Goal: Task Accomplishment & Management: Use online tool/utility

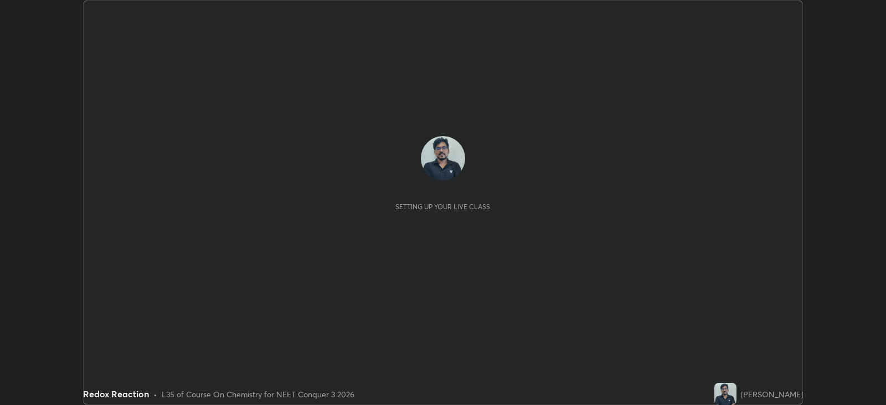
scroll to position [405, 886]
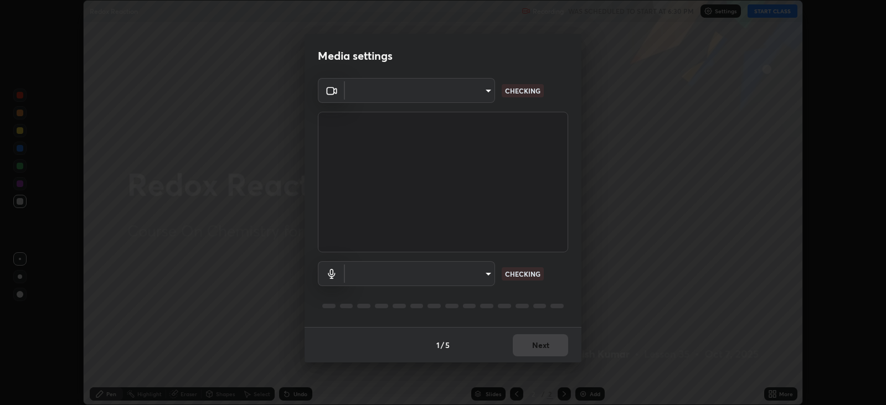
type input "db11550c6627cd1456fd7c992929e7e19338e9c76f4b1d491d27fd0e93a561d0"
type input "d805ff438e7078c1de71cb4717de75612b37844973a4f27df63e8d5766dad93f"
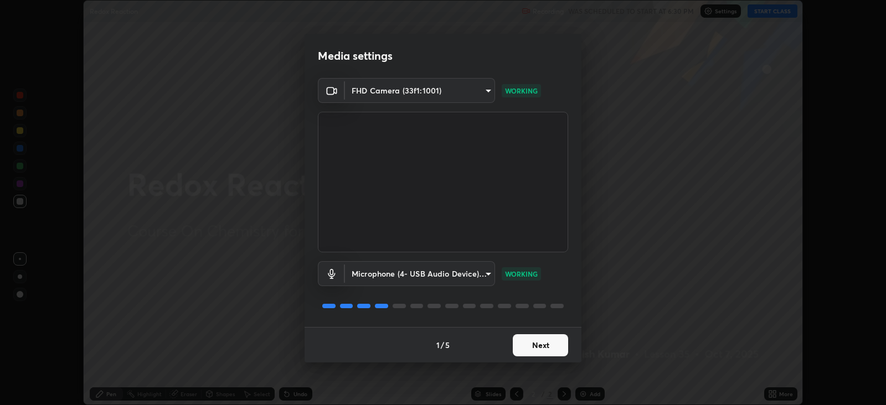
click at [557, 341] on button "Next" at bounding box center [540, 346] width 55 height 22
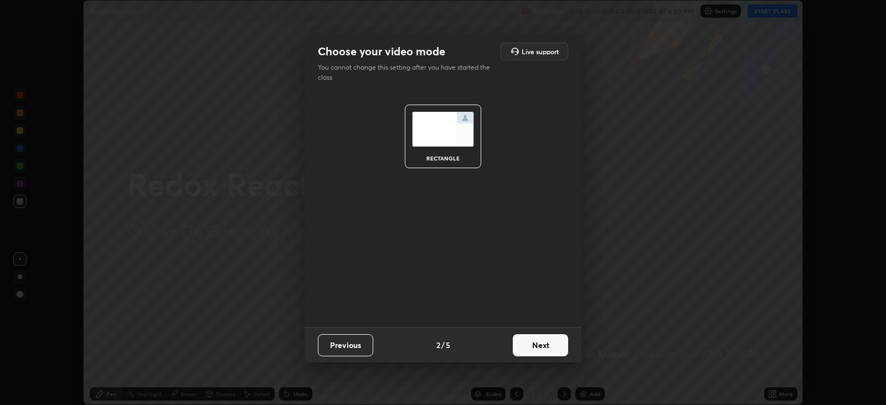
click at [548, 344] on button "Next" at bounding box center [540, 346] width 55 height 22
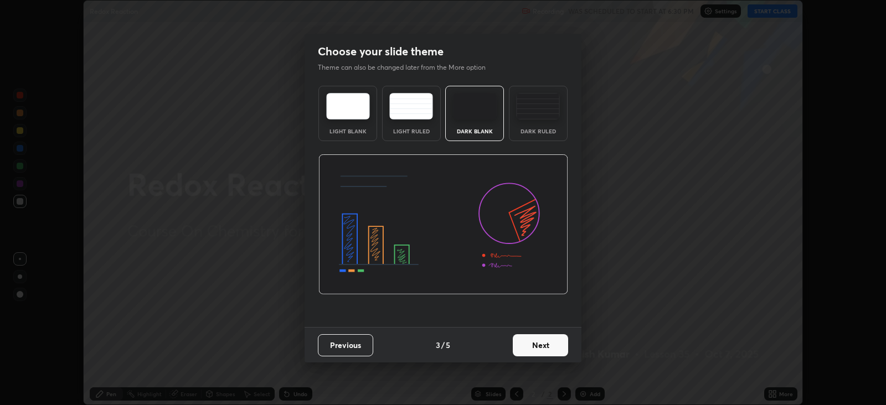
click at [546, 338] on button "Next" at bounding box center [540, 346] width 55 height 22
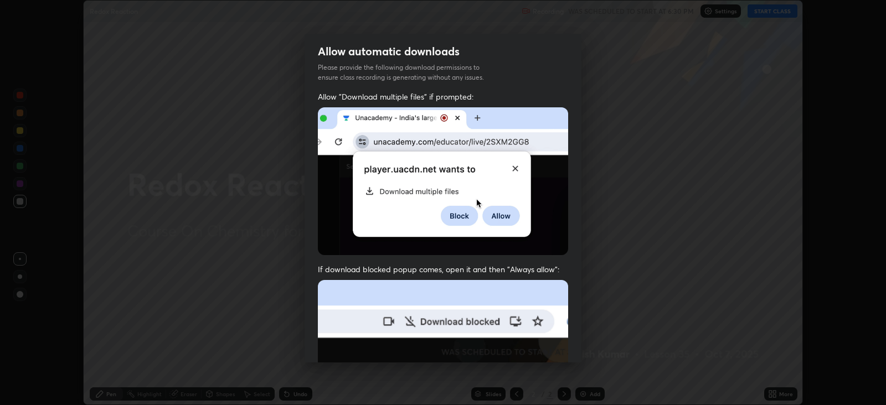
click at [543, 342] on img at bounding box center [443, 401] width 250 height 242
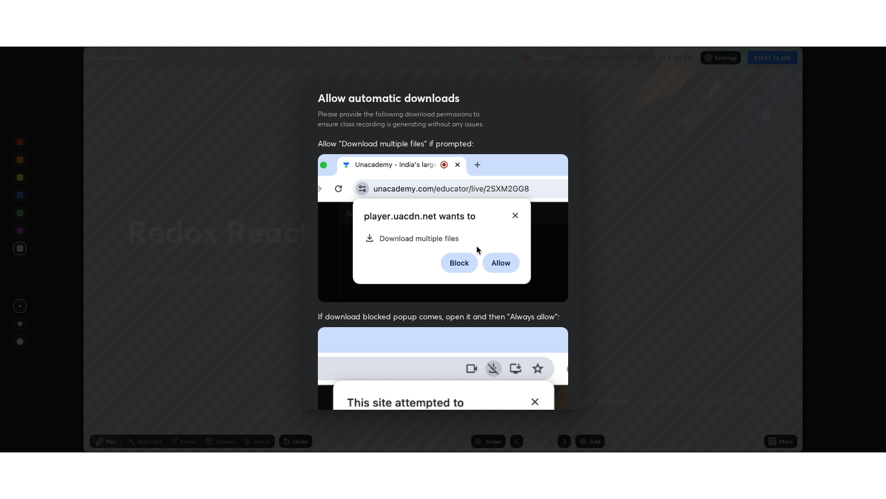
scroll to position [224, 0]
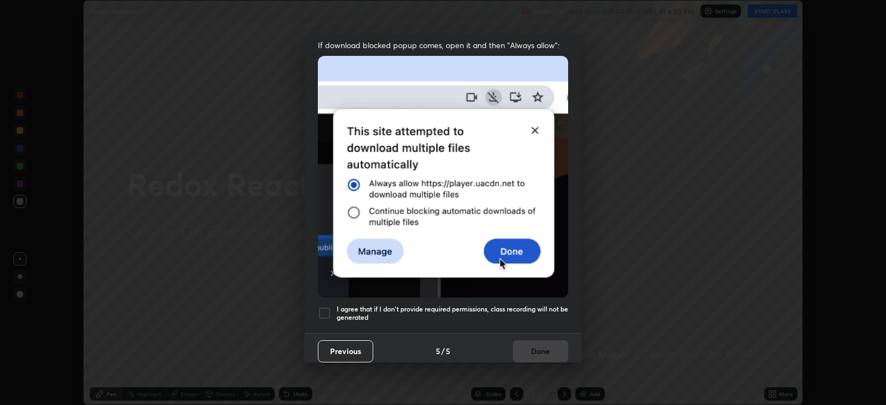
click at [324, 307] on div at bounding box center [324, 313] width 13 height 13
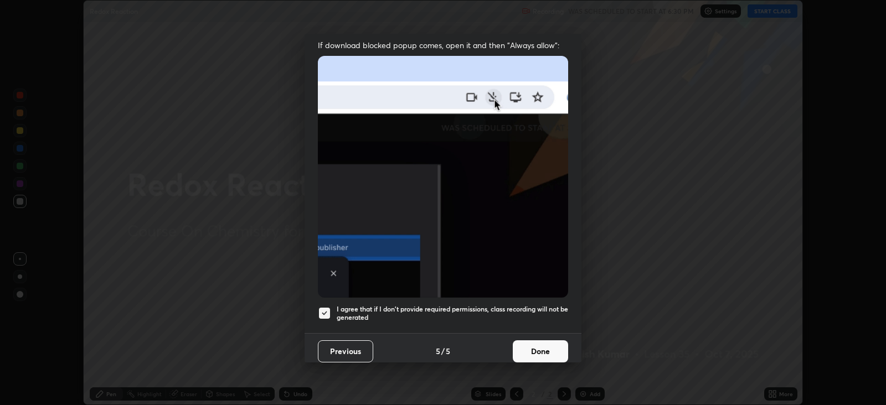
click at [540, 342] on button "Done" at bounding box center [540, 352] width 55 height 22
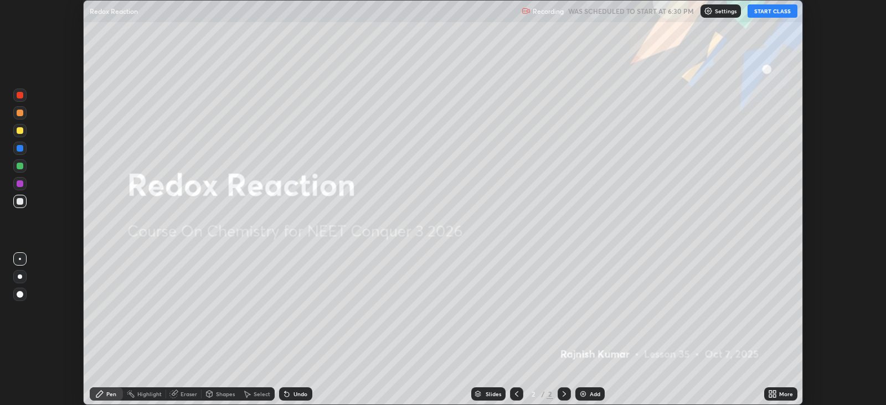
click at [788, 13] on button "START CLASS" at bounding box center [773, 10] width 50 height 13
click at [772, 395] on icon at bounding box center [770, 396] width 3 height 3
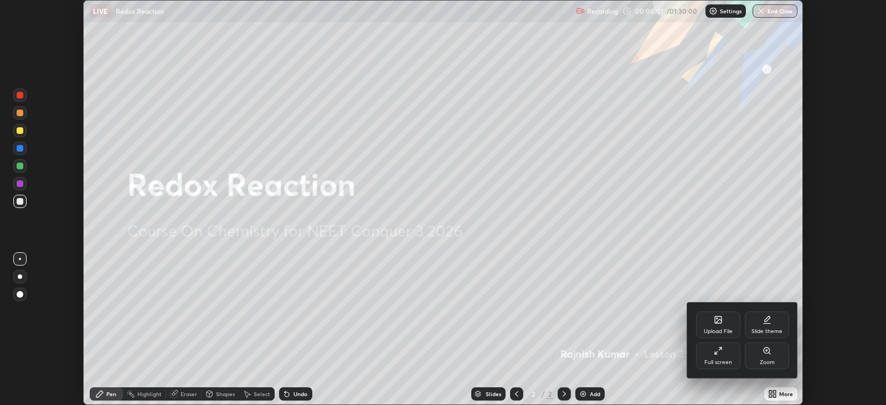
click at [725, 363] on div "Full screen" at bounding box center [719, 363] width 28 height 6
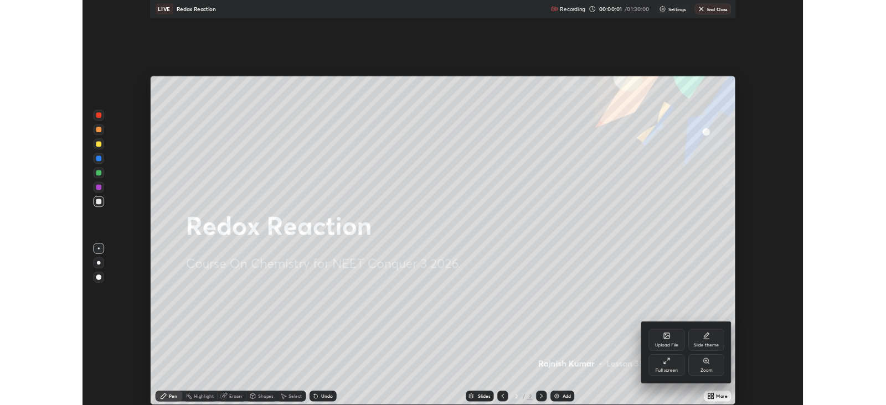
scroll to position [498, 886]
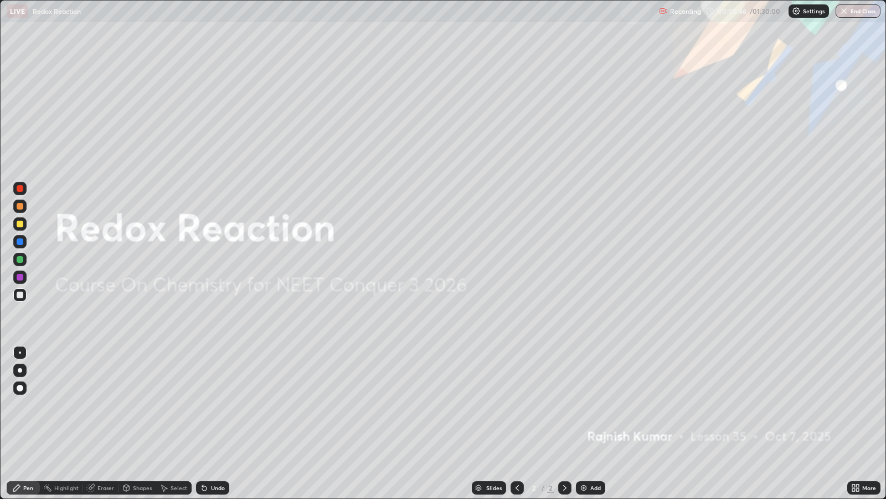
click at [594, 405] on div "Add" at bounding box center [595, 488] width 11 height 6
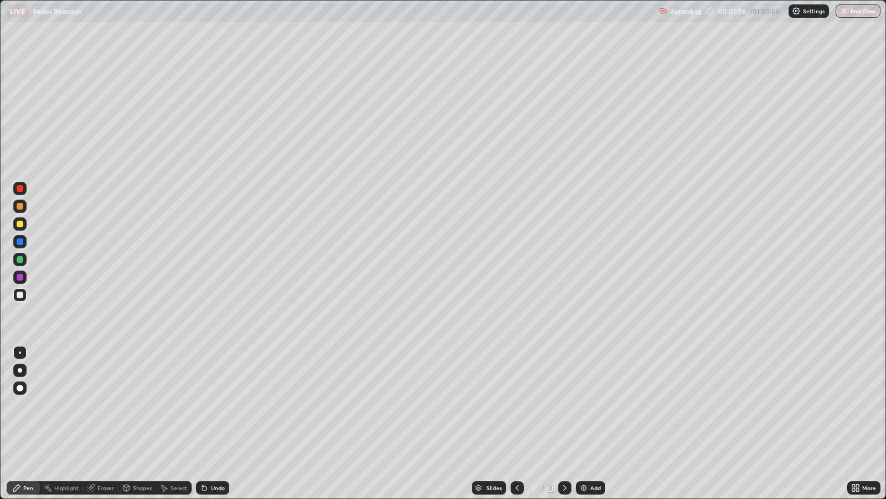
click at [20, 224] on div at bounding box center [20, 223] width 7 height 7
click at [19, 384] on div at bounding box center [20, 387] width 7 height 7
click at [144, 405] on div "Shapes" at bounding box center [142, 488] width 19 height 6
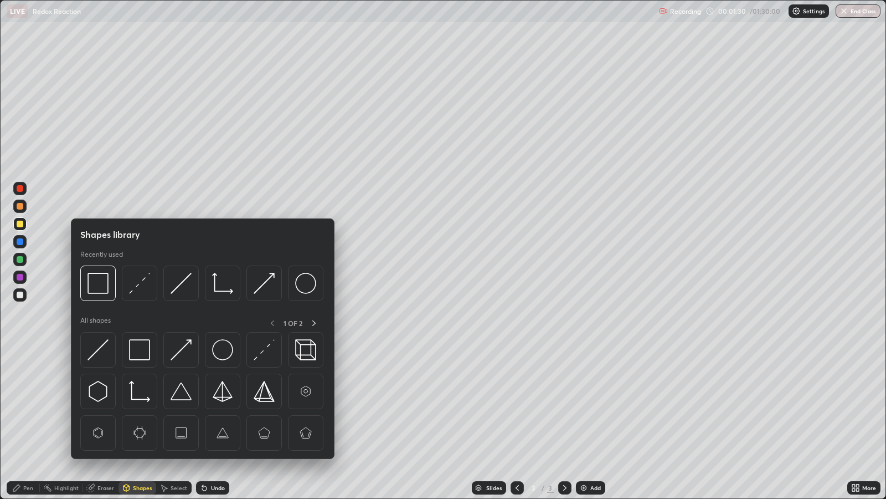
click at [22, 274] on div at bounding box center [20, 277] width 7 height 7
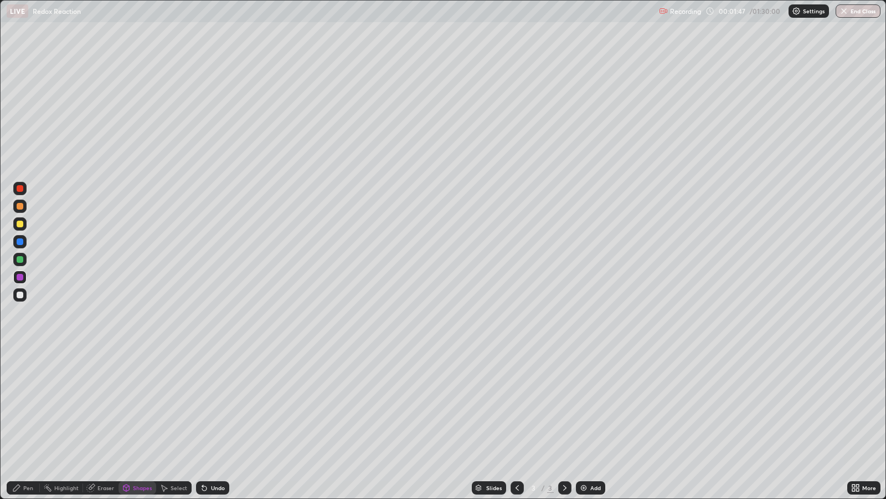
click at [30, 405] on div "Pen" at bounding box center [23, 487] width 33 height 13
click at [19, 224] on div at bounding box center [20, 223] width 7 height 7
click at [19, 295] on div at bounding box center [20, 294] width 7 height 7
click at [215, 405] on div "Undo" at bounding box center [218, 488] width 14 height 6
click at [211, 405] on div "Undo" at bounding box center [218, 488] width 14 height 6
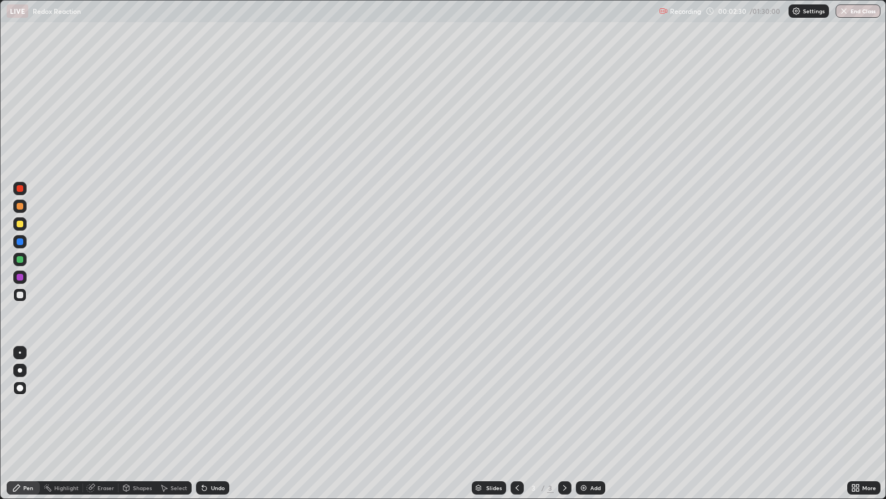
click at [211, 405] on div "Undo" at bounding box center [212, 487] width 33 height 13
click at [202, 405] on icon at bounding box center [204, 488] width 4 height 4
click at [209, 405] on div "Undo" at bounding box center [212, 487] width 33 height 13
click at [210, 405] on div "Undo" at bounding box center [212, 487] width 33 height 13
click at [211, 405] on div "Undo" at bounding box center [212, 487] width 33 height 13
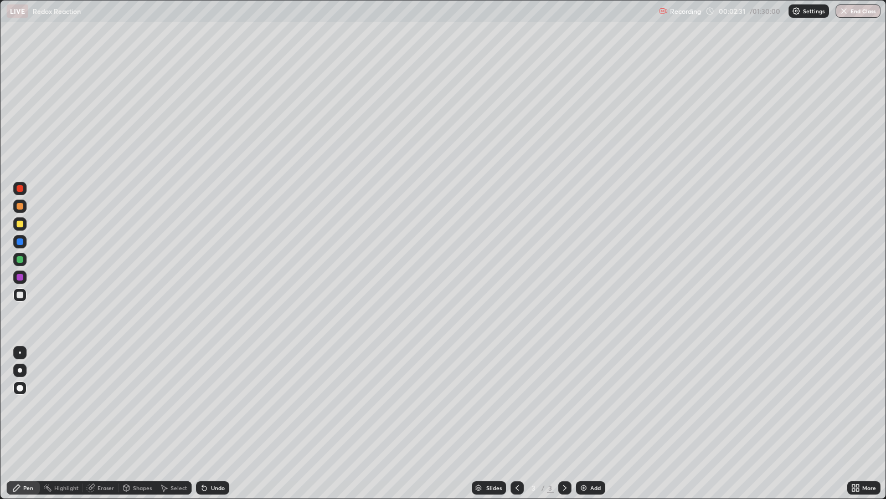
click at [212, 405] on div "Undo" at bounding box center [212, 487] width 33 height 13
click at [601, 405] on div "Add" at bounding box center [590, 487] width 29 height 13
click at [142, 405] on div "Shapes" at bounding box center [142, 488] width 19 height 6
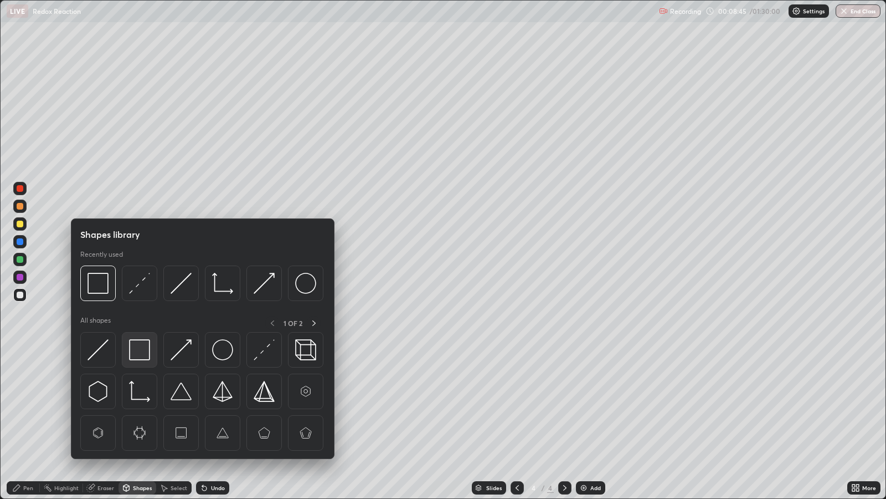
click at [146, 350] on img at bounding box center [139, 349] width 21 height 21
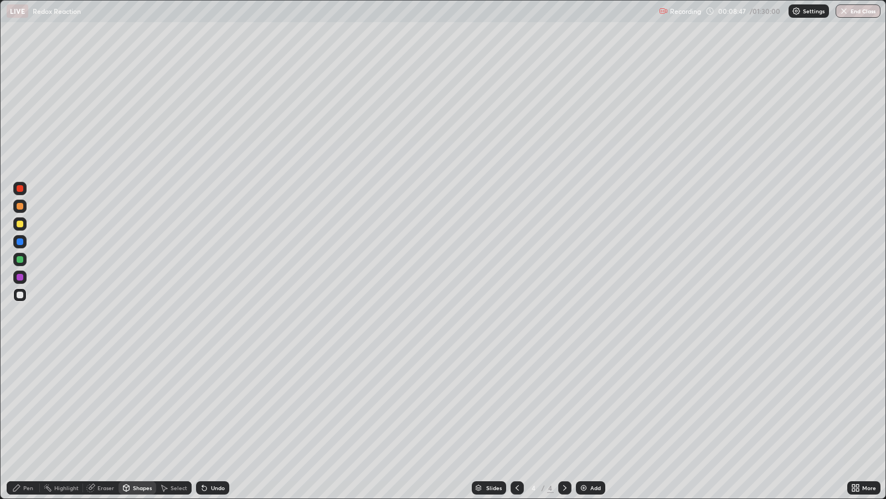
click at [21, 296] on div at bounding box center [20, 294] width 7 height 7
click at [23, 405] on div "Pen" at bounding box center [28, 488] width 10 height 6
click at [19, 227] on div at bounding box center [20, 223] width 7 height 7
click at [214, 405] on div "Undo" at bounding box center [218, 488] width 14 height 6
click at [213, 405] on div "Undo" at bounding box center [218, 488] width 14 height 6
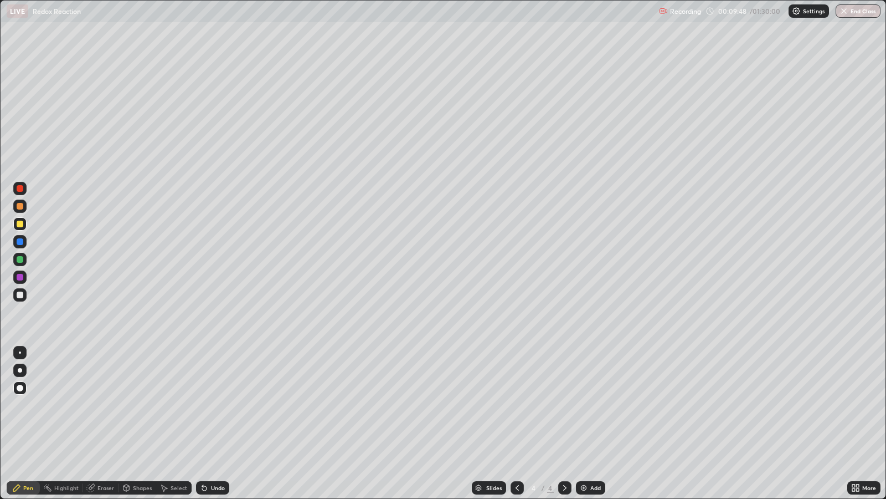
click at [202, 405] on icon at bounding box center [202, 485] width 1 height 1
click at [175, 405] on div "Select" at bounding box center [179, 488] width 17 height 6
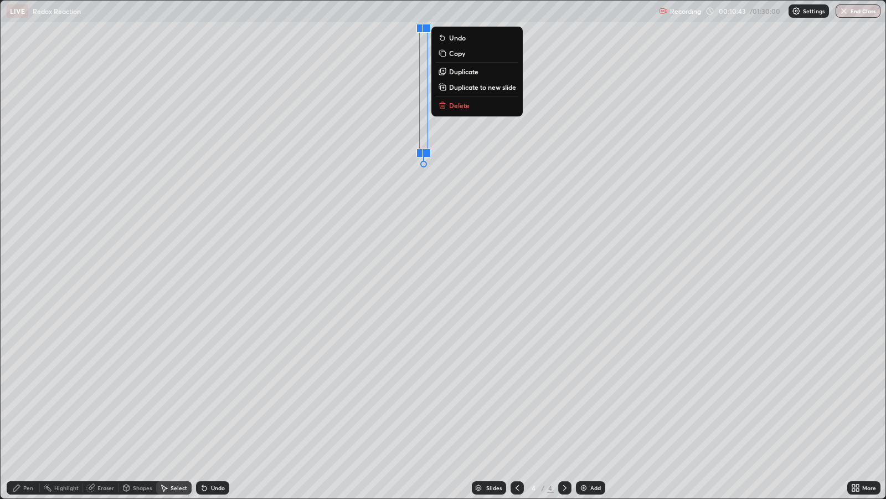
click at [24, 405] on div "Pen" at bounding box center [28, 488] width 10 height 6
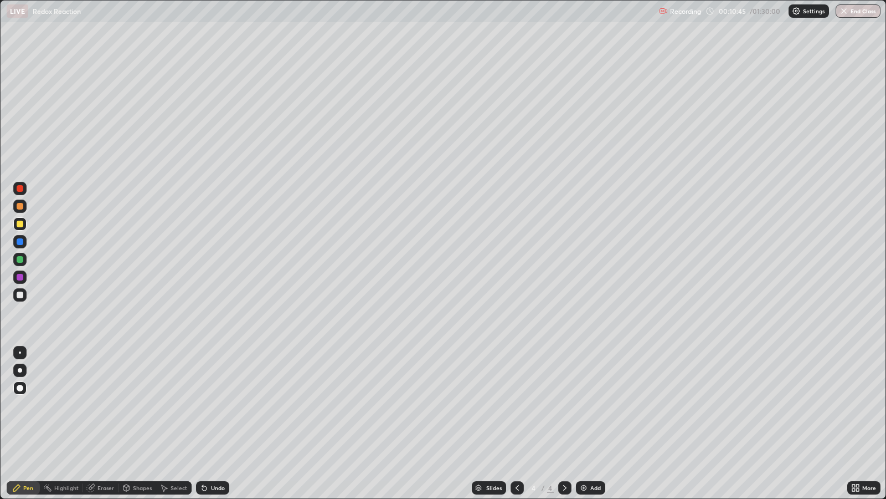
click at [22, 206] on div at bounding box center [20, 206] width 7 height 7
click at [17, 260] on div at bounding box center [20, 259] width 7 height 7
click at [23, 280] on div at bounding box center [19, 276] width 13 height 13
click at [20, 294] on div at bounding box center [20, 294] width 7 height 7
click at [218, 405] on div "Undo" at bounding box center [212, 487] width 33 height 13
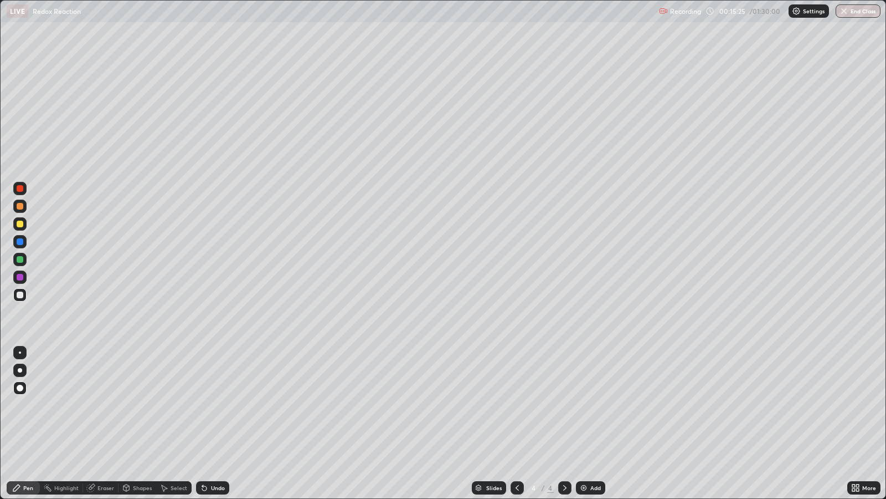
click at [599, 405] on div "Add" at bounding box center [595, 488] width 11 height 6
click at [20, 222] on div at bounding box center [20, 223] width 7 height 7
click at [20, 260] on div at bounding box center [20, 259] width 7 height 7
click at [20, 220] on div at bounding box center [20, 223] width 7 height 7
click at [214, 405] on div "Undo" at bounding box center [212, 487] width 33 height 13
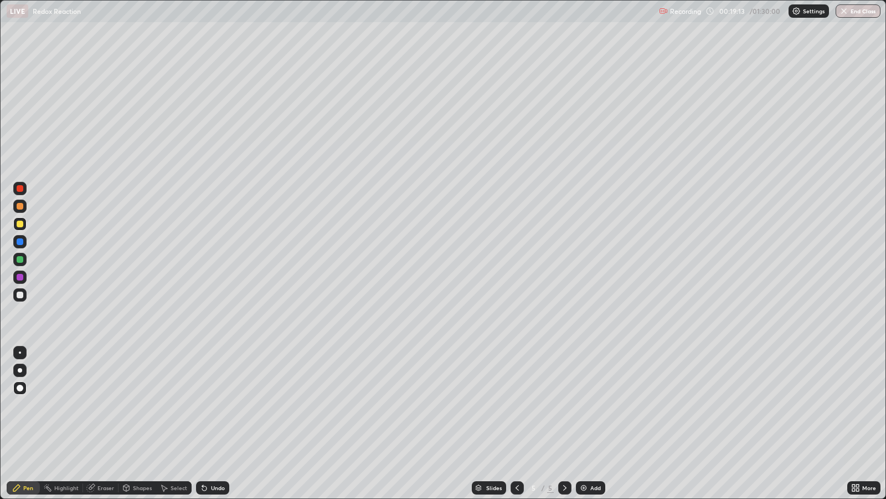
click at [215, 405] on div "Undo" at bounding box center [218, 488] width 14 height 6
click at [216, 405] on div "Undo" at bounding box center [218, 488] width 14 height 6
click at [21, 273] on div at bounding box center [19, 276] width 13 height 13
click at [22, 296] on div at bounding box center [20, 294] width 7 height 7
click at [23, 260] on div at bounding box center [19, 259] width 13 height 13
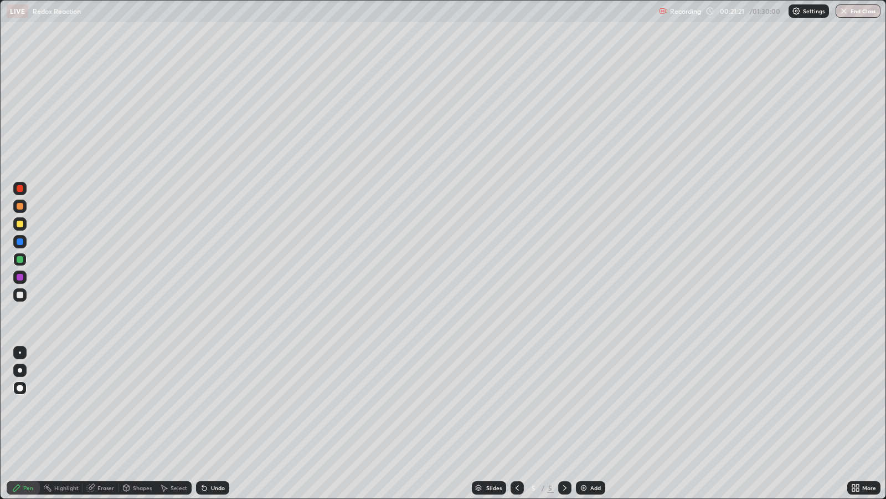
click at [590, 405] on div "Add" at bounding box center [595, 488] width 11 height 6
click at [518, 405] on div at bounding box center [517, 487] width 13 height 22
click at [563, 405] on icon at bounding box center [565, 487] width 9 height 9
click at [19, 295] on div at bounding box center [20, 294] width 7 height 7
click at [107, 405] on div "Eraser" at bounding box center [105, 488] width 17 height 6
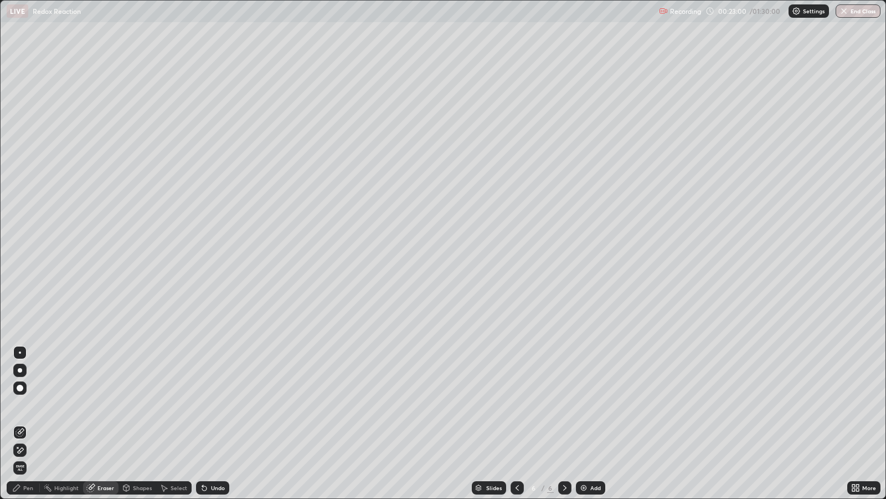
click at [28, 405] on div "Pen" at bounding box center [28, 488] width 10 height 6
click at [20, 259] on div at bounding box center [20, 259] width 7 height 7
click at [20, 293] on div at bounding box center [20, 294] width 7 height 7
click at [217, 405] on div "Undo" at bounding box center [218, 488] width 14 height 6
click at [593, 405] on div "Add" at bounding box center [595, 488] width 11 height 6
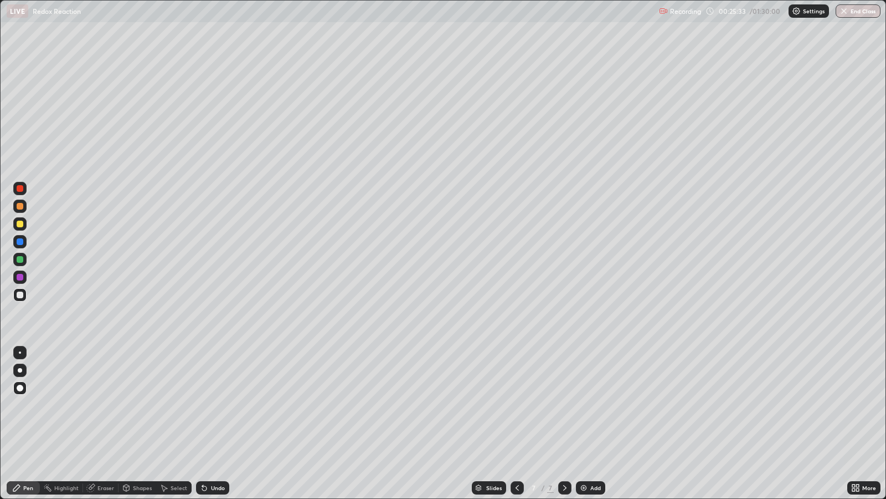
click at [22, 222] on div at bounding box center [20, 223] width 7 height 7
click at [217, 405] on div "Undo" at bounding box center [218, 488] width 14 height 6
click at [22, 292] on div at bounding box center [20, 294] width 7 height 7
click at [211, 405] on div "Undo" at bounding box center [212, 487] width 33 height 13
click at [516, 405] on icon at bounding box center [517, 487] width 9 height 9
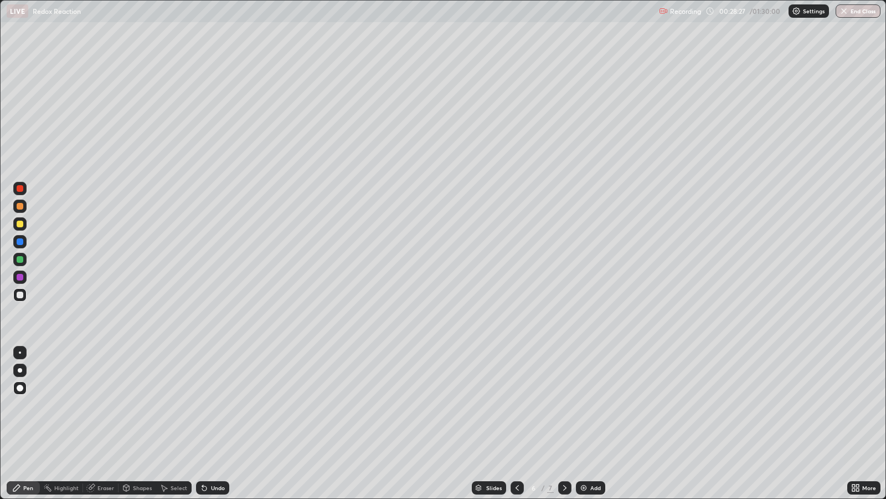
click at [516, 405] on icon at bounding box center [517, 487] width 9 height 9
click at [177, 405] on div "Select" at bounding box center [179, 488] width 17 height 6
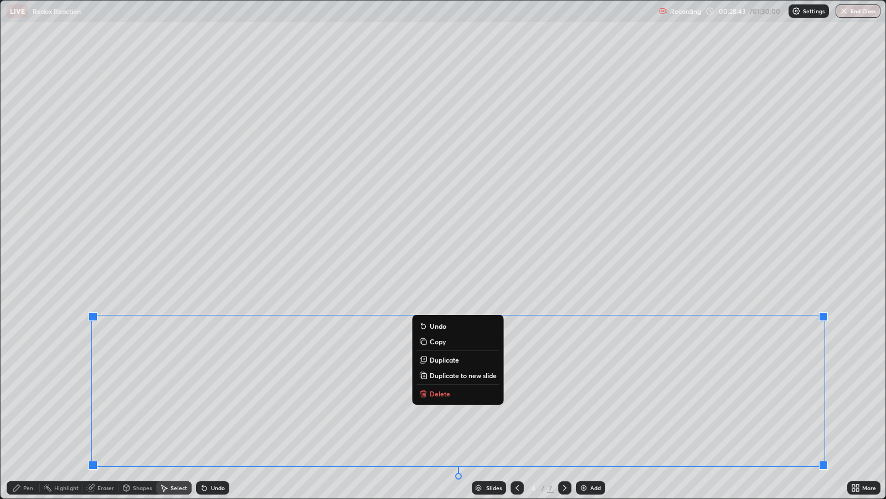
click at [458, 343] on button "Copy" at bounding box center [458, 341] width 83 height 13
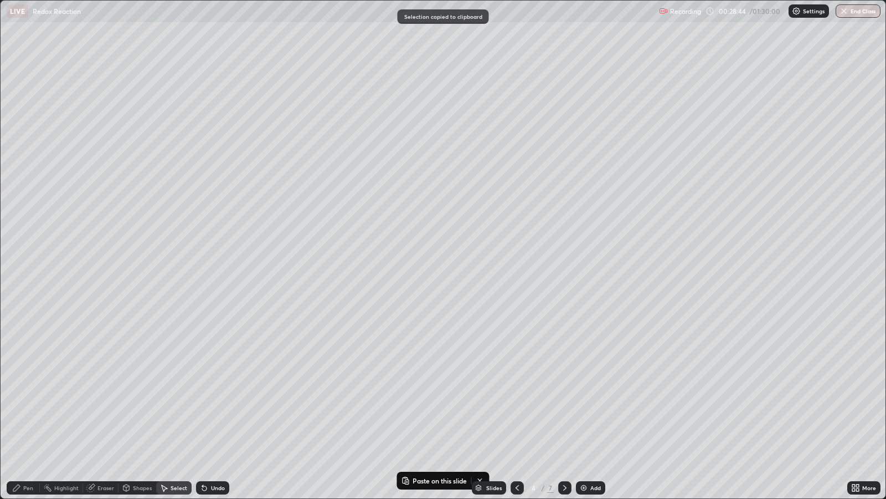
click at [564, 405] on div at bounding box center [564, 487] width 13 height 13
click at [563, 405] on div at bounding box center [564, 487] width 13 height 13
click at [562, 405] on div at bounding box center [564, 487] width 13 height 13
click at [564, 405] on icon at bounding box center [564, 488] width 3 height 6
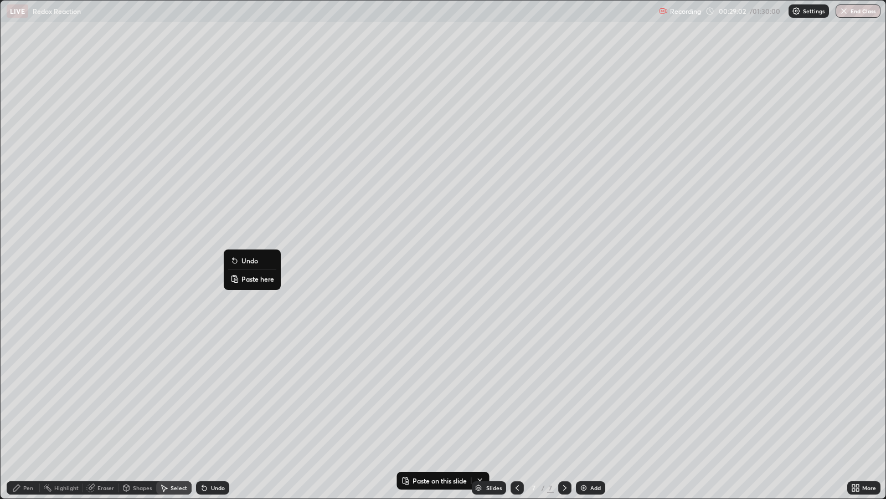
click at [256, 277] on p "Paste here" at bounding box center [258, 278] width 33 height 9
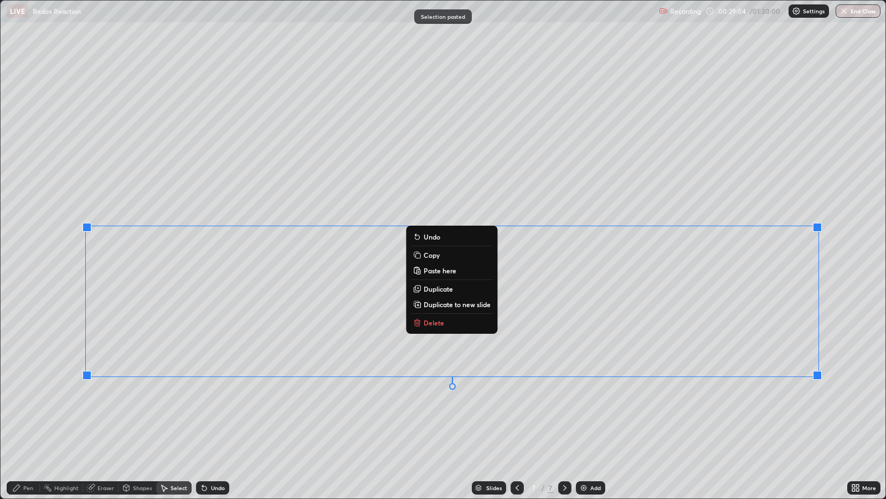
click at [186, 405] on div "0 ° Undo Copy Paste here Duplicate Duplicate to new slide Delete" at bounding box center [443, 249] width 885 height 497
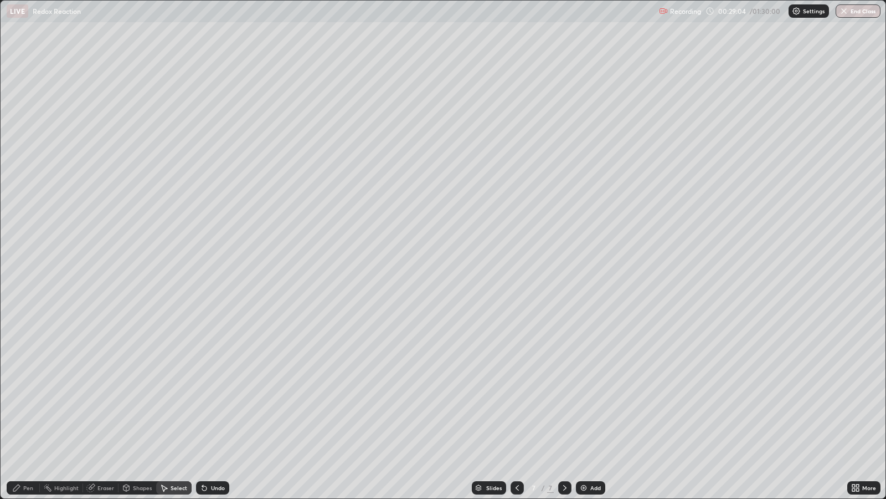
click at [28, 405] on div "Pen" at bounding box center [28, 488] width 10 height 6
click at [102, 405] on div "Eraser" at bounding box center [105, 488] width 17 height 6
click at [32, 405] on div "Pen" at bounding box center [28, 488] width 10 height 6
click at [206, 405] on icon at bounding box center [204, 487] width 9 height 9
click at [95, 405] on div "Eraser" at bounding box center [100, 487] width 35 height 13
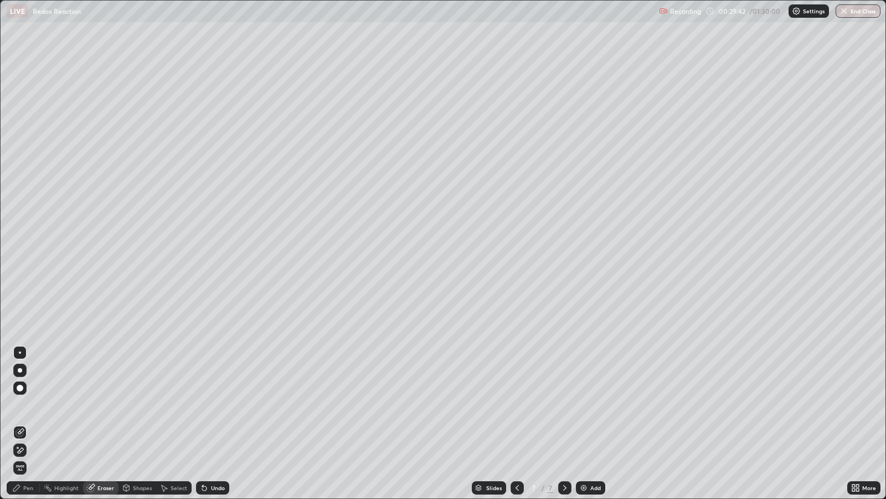
click at [25, 405] on div "Pen" at bounding box center [28, 488] width 10 height 6
click at [100, 405] on div "Eraser" at bounding box center [105, 488] width 17 height 6
click at [23, 405] on div "Pen" at bounding box center [28, 488] width 10 height 6
click at [516, 405] on icon at bounding box center [517, 487] width 9 height 9
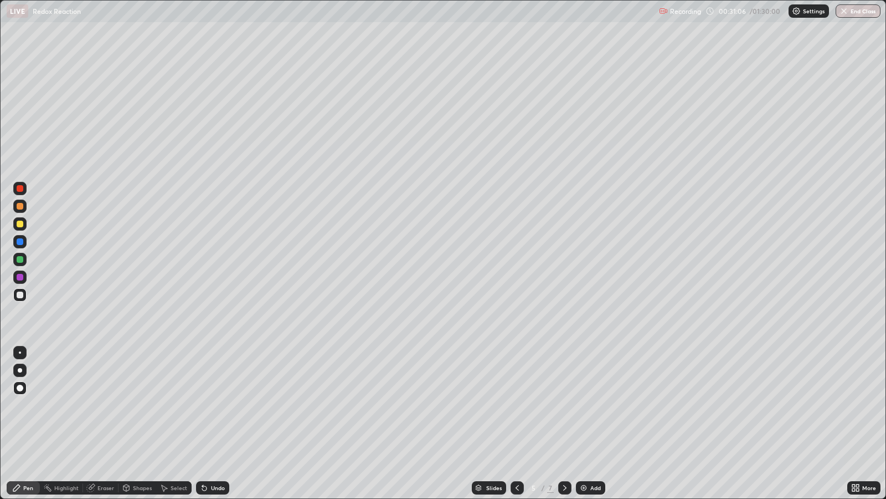
click at [173, 405] on div "Select" at bounding box center [173, 487] width 35 height 13
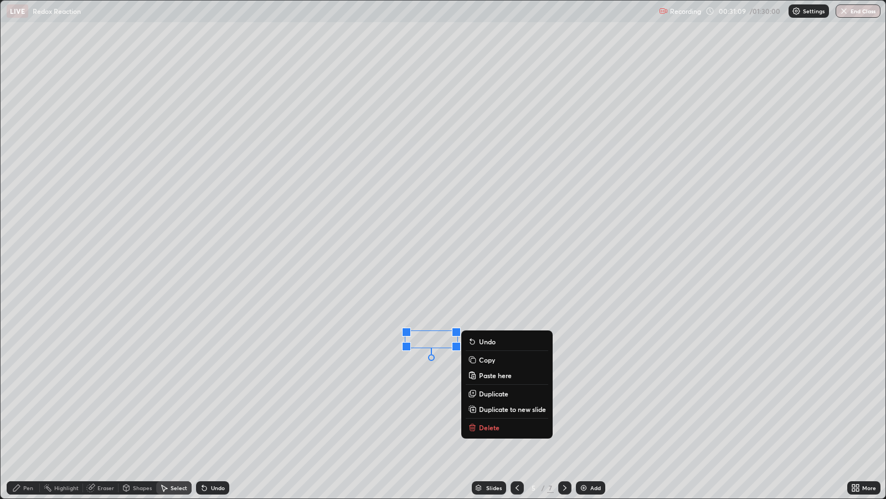
click at [780, 386] on div "0 ° Undo Copy Paste here Duplicate Duplicate to new slide Delete" at bounding box center [443, 249] width 885 height 497
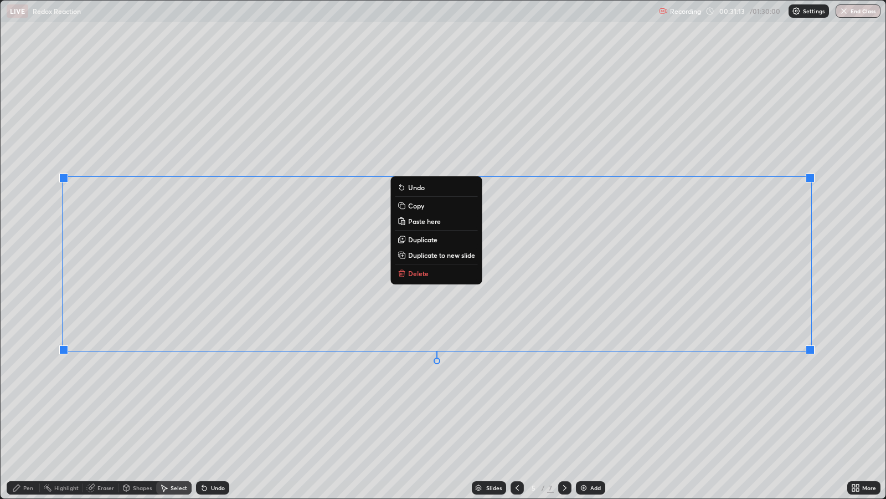
click at [433, 205] on button "Copy" at bounding box center [436, 205] width 83 height 13
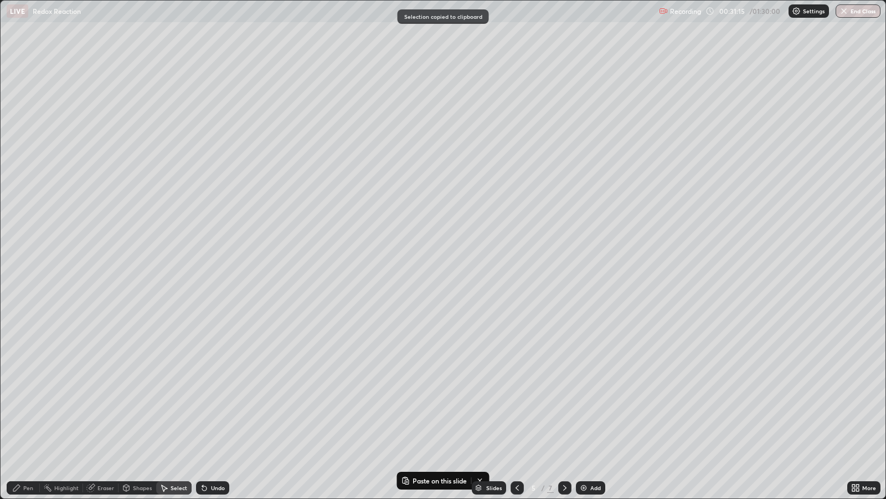
click at [562, 405] on div at bounding box center [564, 487] width 13 height 22
click at [561, 405] on div at bounding box center [564, 487] width 13 height 22
click at [563, 405] on icon at bounding box center [565, 487] width 9 height 9
click at [593, 405] on div "Add" at bounding box center [595, 488] width 11 height 6
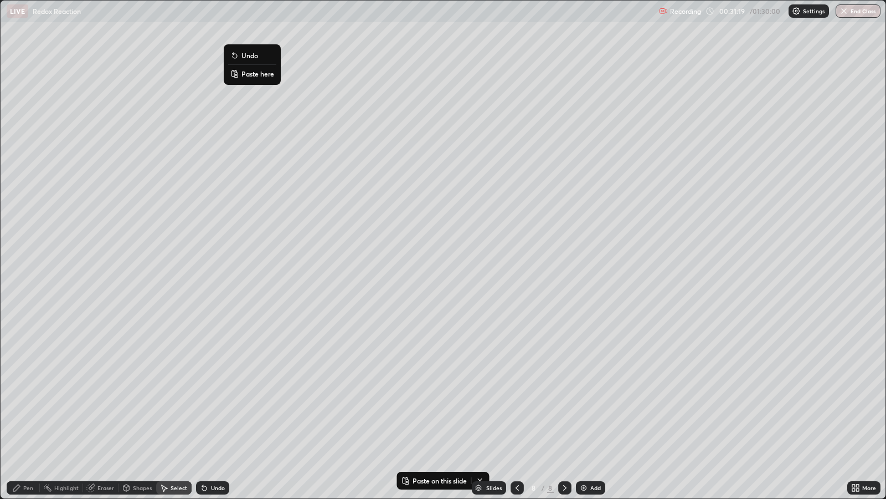
click at [263, 75] on p "Paste here" at bounding box center [258, 73] width 33 height 9
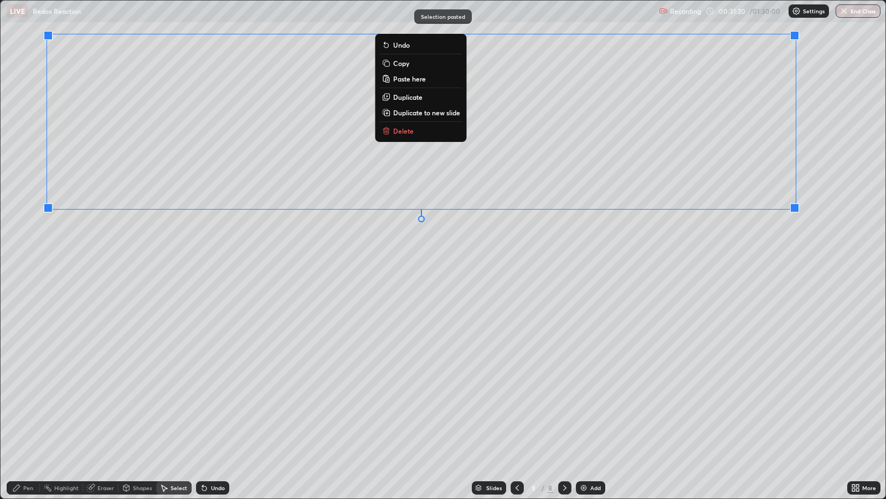
click at [196, 301] on div "0 ° Undo Copy Paste here Duplicate Duplicate to new slide Delete" at bounding box center [443, 249] width 885 height 497
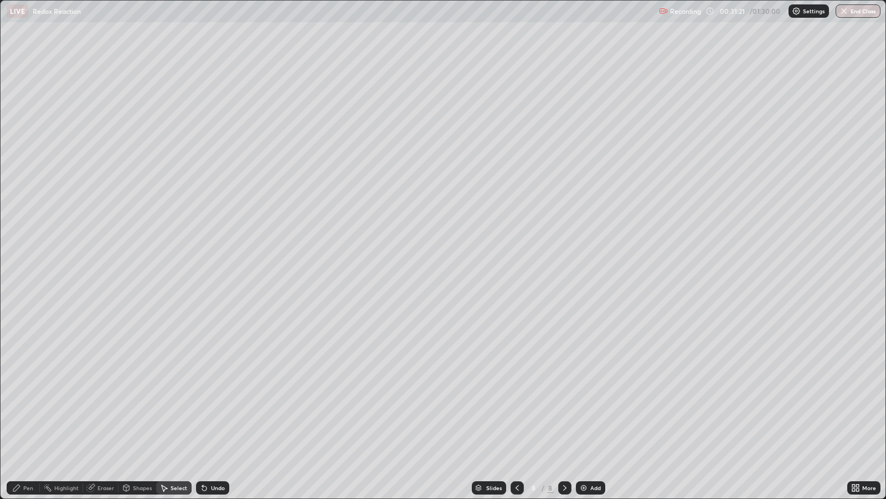
click at [32, 405] on div "Pen" at bounding box center [28, 488] width 10 height 6
click at [102, 405] on div "Eraser" at bounding box center [100, 487] width 35 height 13
click at [25, 405] on div "Pen" at bounding box center [23, 487] width 33 height 13
click at [107, 405] on div "Eraser" at bounding box center [105, 488] width 17 height 6
click at [30, 405] on div "Pen" at bounding box center [23, 487] width 33 height 13
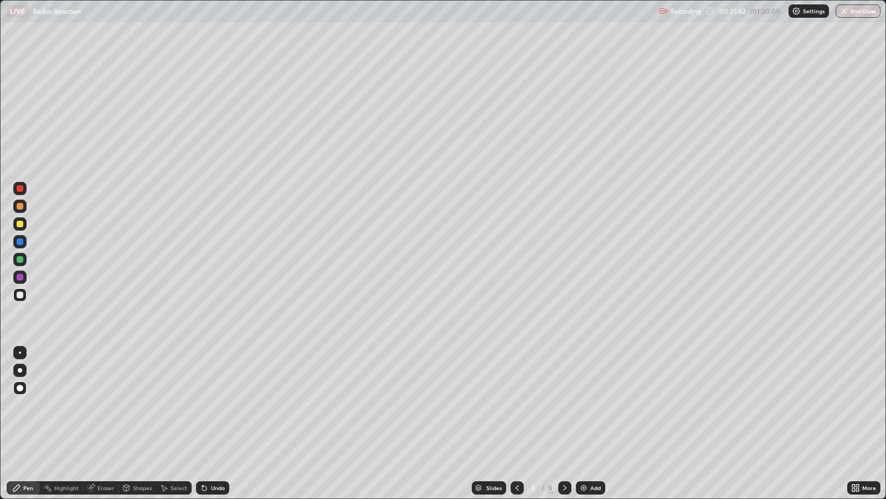
click at [20, 224] on div at bounding box center [20, 223] width 7 height 7
click at [169, 405] on div "Select" at bounding box center [173, 487] width 35 height 13
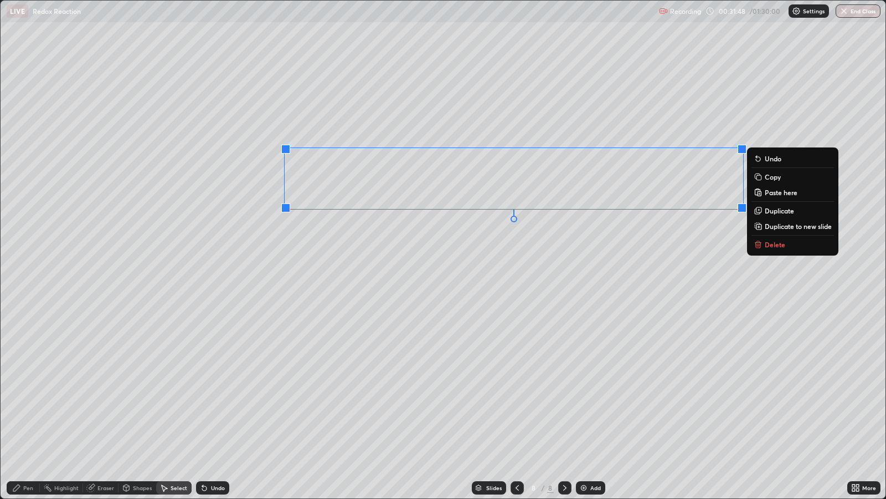
click at [790, 246] on button "Delete" at bounding box center [793, 244] width 83 height 13
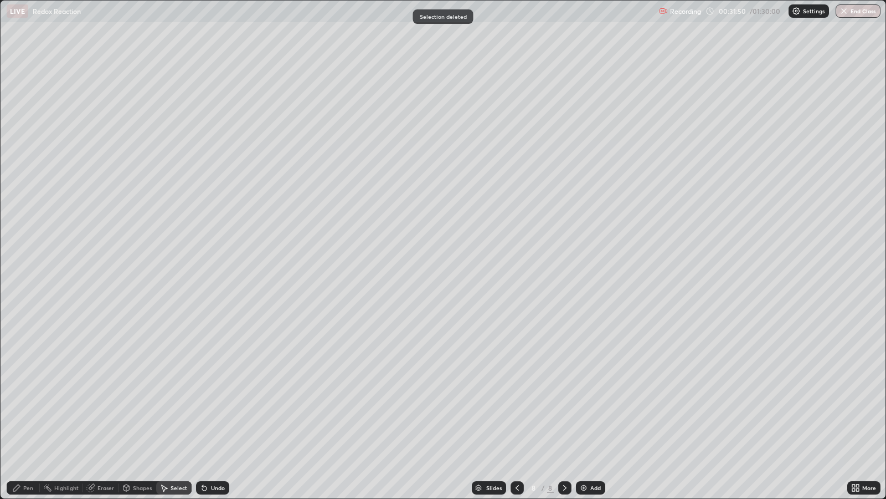
click at [102, 405] on div "Eraser" at bounding box center [105, 488] width 17 height 6
click at [30, 405] on div "Pen" at bounding box center [28, 488] width 10 height 6
click at [20, 293] on div at bounding box center [20, 294] width 7 height 7
click at [23, 258] on div at bounding box center [20, 259] width 7 height 7
click at [21, 291] on div at bounding box center [20, 294] width 7 height 7
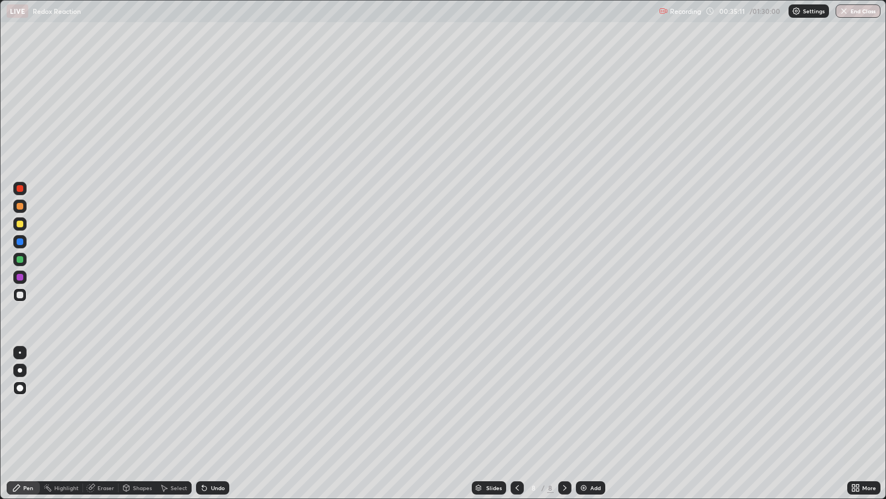
click at [590, 405] on div "Add" at bounding box center [595, 488] width 11 height 6
click at [20, 223] on div at bounding box center [20, 223] width 7 height 7
click at [20, 259] on div at bounding box center [20, 259] width 7 height 7
click at [215, 405] on div "Undo" at bounding box center [218, 488] width 14 height 6
click at [22, 224] on div at bounding box center [20, 223] width 7 height 7
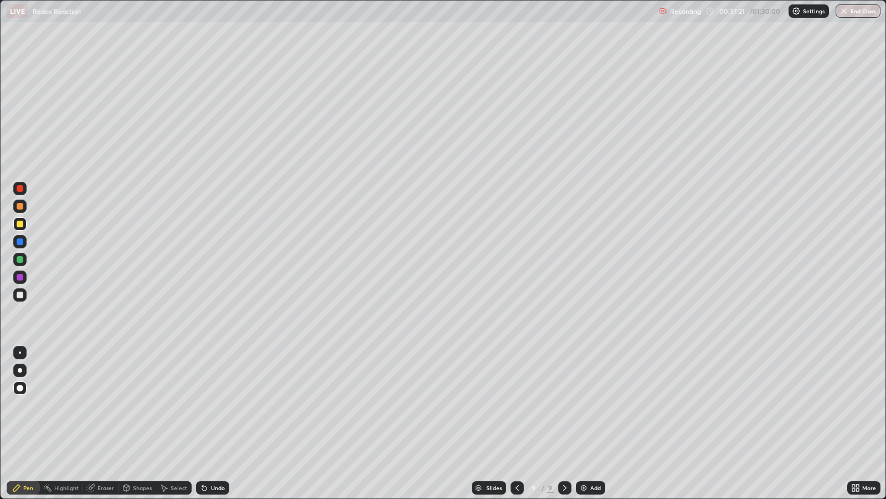
click at [225, 405] on div "Undo" at bounding box center [212, 487] width 33 height 13
click at [216, 405] on div "Undo" at bounding box center [218, 488] width 14 height 6
click at [21, 223] on div at bounding box center [20, 223] width 7 height 7
click at [19, 257] on div at bounding box center [20, 259] width 7 height 7
click at [211, 405] on div "Undo" at bounding box center [218, 488] width 14 height 6
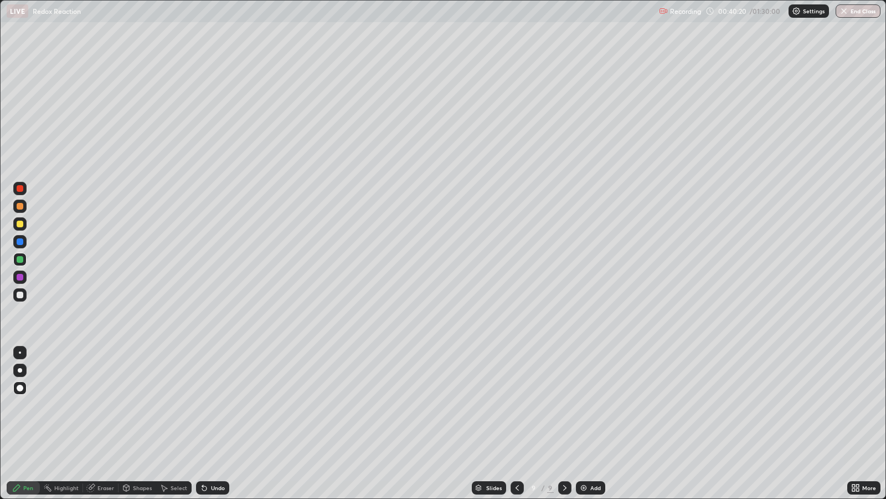
click at [594, 405] on div "Add" at bounding box center [595, 488] width 11 height 6
click at [20, 224] on div at bounding box center [20, 223] width 7 height 7
click at [19, 259] on div at bounding box center [20, 259] width 7 height 7
click at [22, 258] on div at bounding box center [20, 259] width 7 height 7
click at [139, 405] on div "Shapes" at bounding box center [142, 488] width 19 height 6
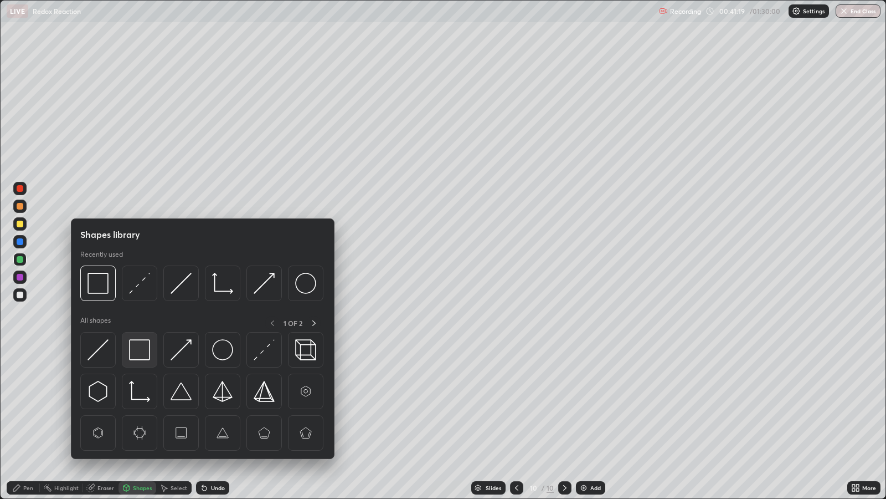
click at [144, 351] on img at bounding box center [139, 349] width 21 height 21
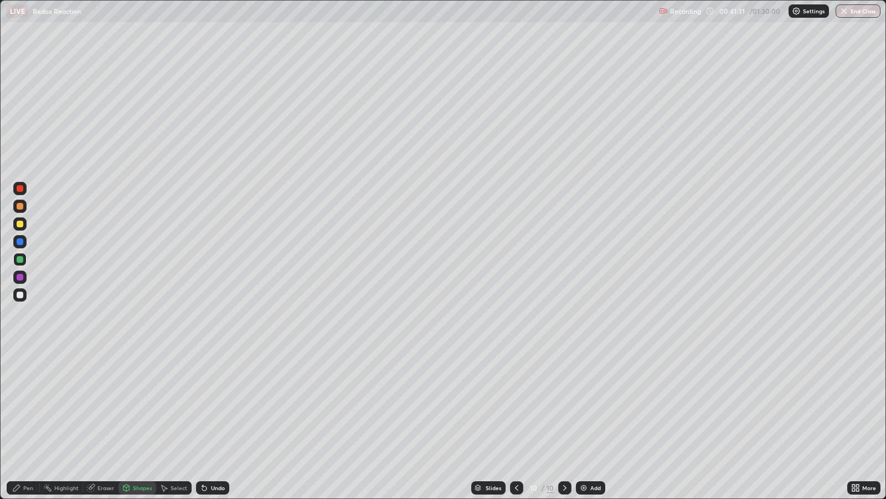
click at [28, 405] on div "Pen" at bounding box center [28, 488] width 10 height 6
click at [20, 227] on div at bounding box center [20, 223] width 7 height 7
click at [23, 297] on div at bounding box center [19, 294] width 13 height 13
click at [22, 226] on div at bounding box center [20, 223] width 7 height 7
click at [167, 405] on icon at bounding box center [164, 487] width 9 height 9
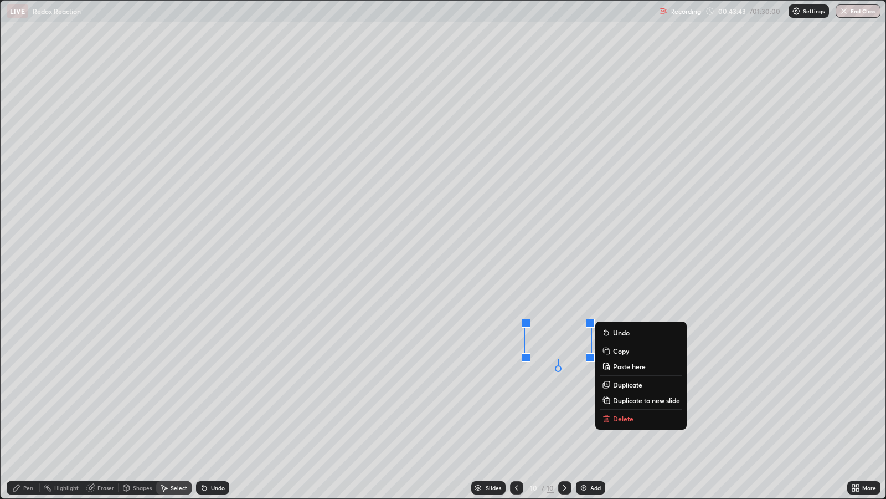
click at [618, 405] on p "Delete" at bounding box center [623, 418] width 20 height 9
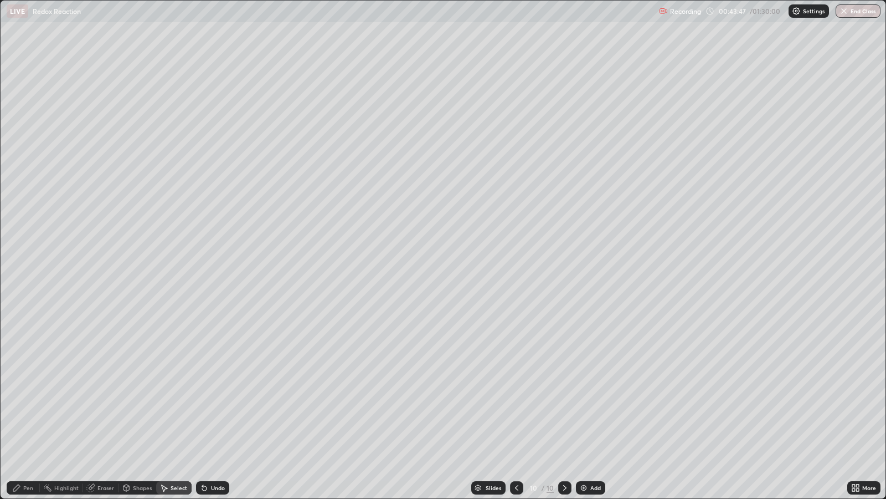
click at [22, 405] on div "Pen" at bounding box center [23, 487] width 33 height 13
click at [17, 260] on div at bounding box center [20, 259] width 7 height 7
click at [213, 405] on div "Undo" at bounding box center [218, 488] width 14 height 6
click at [217, 405] on div "Undo" at bounding box center [218, 488] width 14 height 6
click at [19, 227] on div at bounding box center [20, 223] width 7 height 7
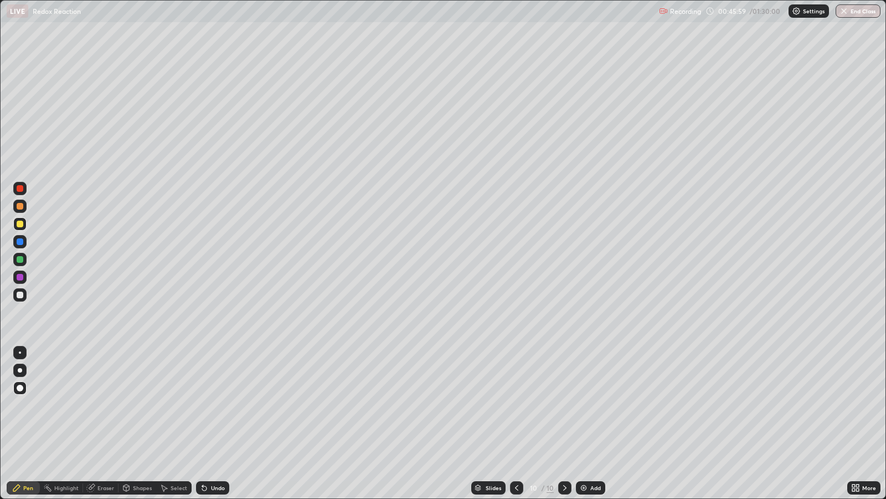
click at [20, 256] on div at bounding box center [20, 259] width 7 height 7
click at [19, 275] on div at bounding box center [20, 277] width 7 height 7
click at [595, 405] on div "Add" at bounding box center [595, 488] width 11 height 6
click at [141, 405] on div "Shapes" at bounding box center [142, 488] width 19 height 6
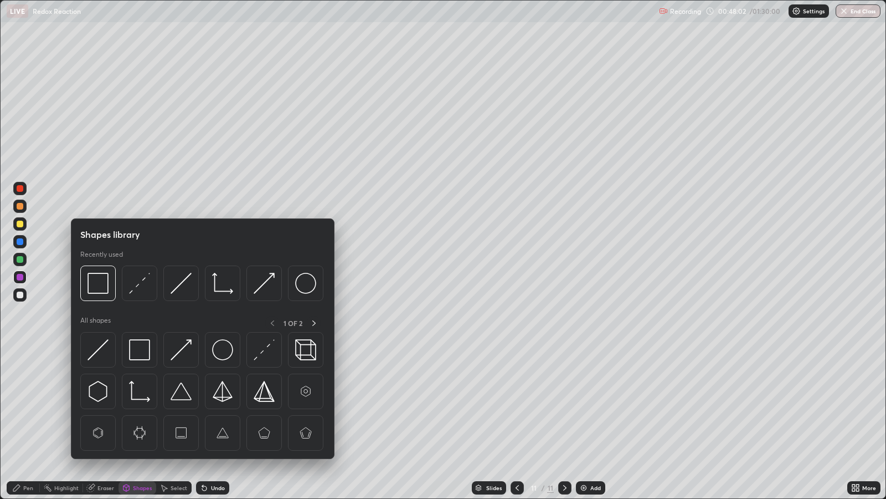
click at [136, 352] on img at bounding box center [139, 349] width 21 height 21
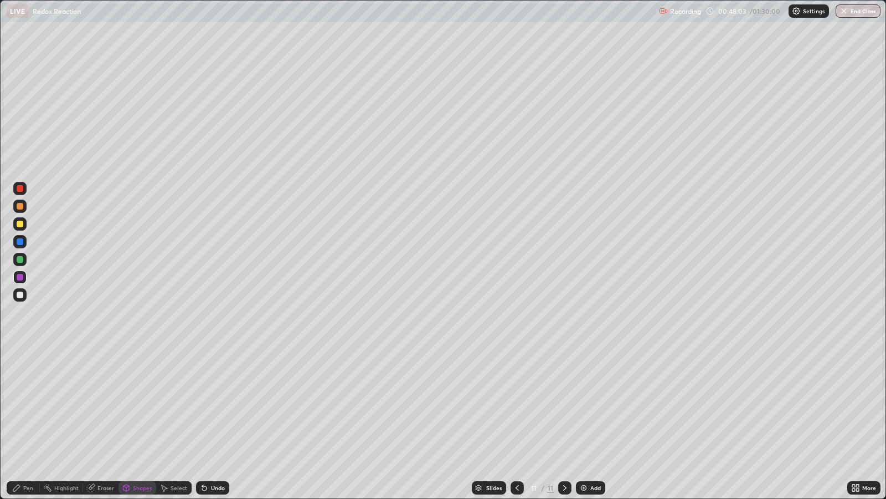
click at [17, 297] on div at bounding box center [20, 294] width 7 height 7
click at [28, 405] on div "Pen" at bounding box center [28, 488] width 10 height 6
click at [22, 224] on div at bounding box center [20, 223] width 7 height 7
click at [163, 405] on icon at bounding box center [165, 488] width 6 height 7
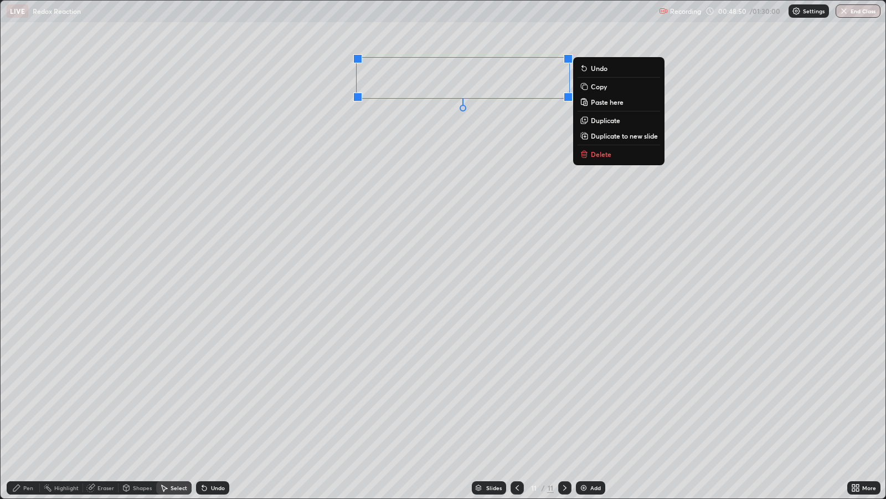
click at [411, 219] on div "0 ° Undo Copy Paste here Duplicate Duplicate to new slide Delete" at bounding box center [443, 249] width 885 height 497
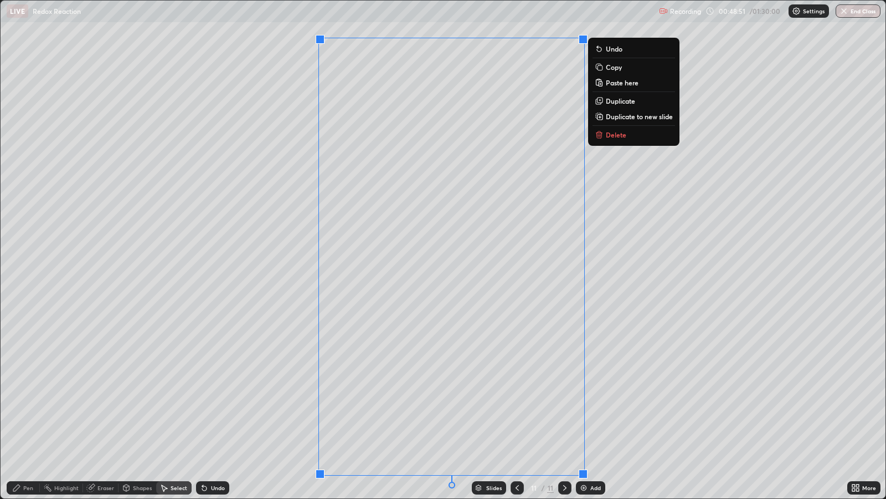
click at [27, 405] on div "Pen" at bounding box center [28, 488] width 10 height 6
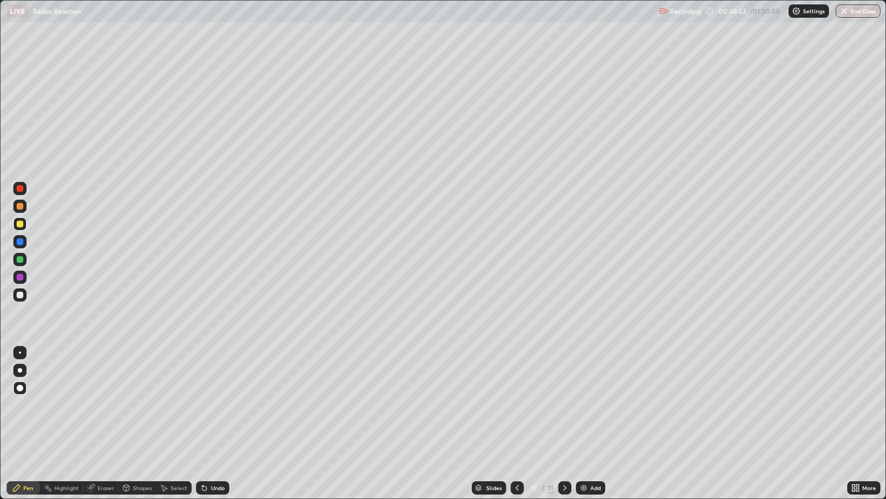
click at [22, 294] on div at bounding box center [20, 294] width 7 height 7
click at [22, 276] on div at bounding box center [20, 277] width 7 height 7
click at [20, 222] on div at bounding box center [20, 223] width 7 height 7
click at [20, 276] on div at bounding box center [20, 277] width 7 height 7
click at [19, 225] on div at bounding box center [20, 223] width 7 height 7
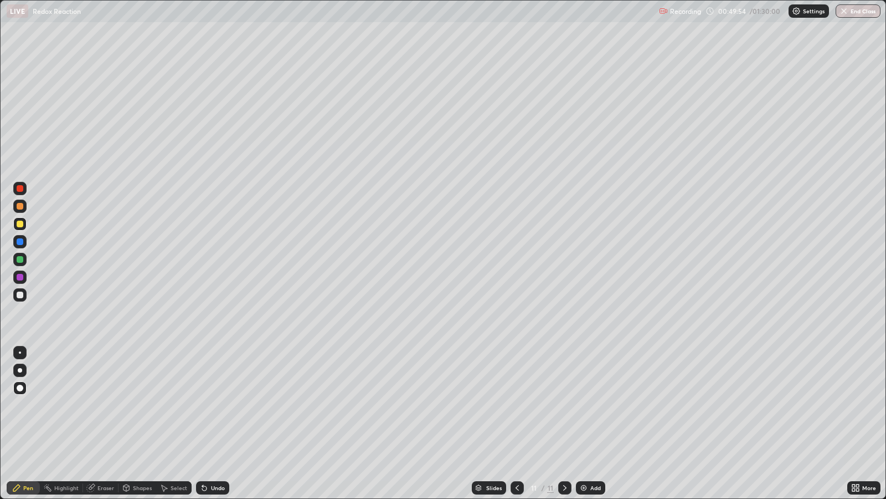
click at [219, 405] on div "Undo" at bounding box center [218, 488] width 14 height 6
click at [212, 405] on div "Undo" at bounding box center [212, 487] width 33 height 13
click at [19, 294] on div at bounding box center [20, 294] width 7 height 7
click at [202, 405] on icon at bounding box center [204, 488] width 4 height 4
click at [23, 260] on div at bounding box center [19, 259] width 13 height 13
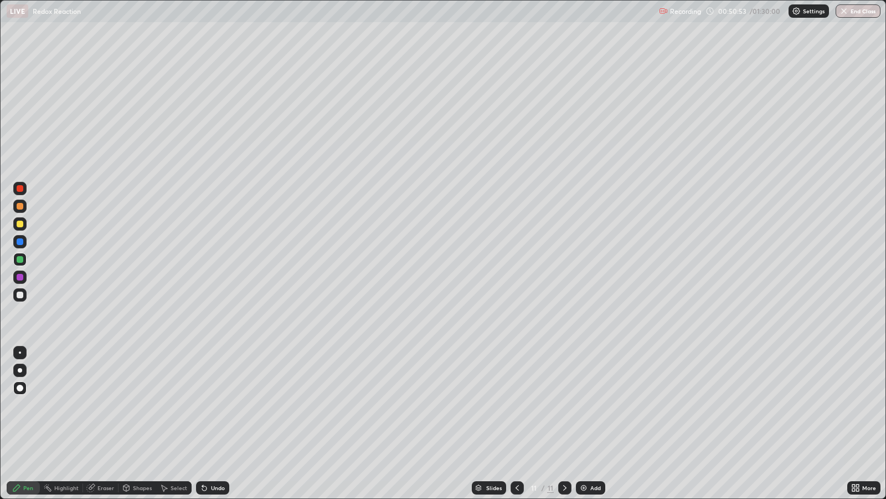
click at [20, 224] on div at bounding box center [20, 223] width 7 height 7
click at [20, 297] on div at bounding box center [20, 294] width 7 height 7
click at [19, 260] on div at bounding box center [20, 259] width 7 height 7
click at [22, 276] on div at bounding box center [20, 277] width 7 height 7
click at [22, 224] on div at bounding box center [20, 223] width 7 height 7
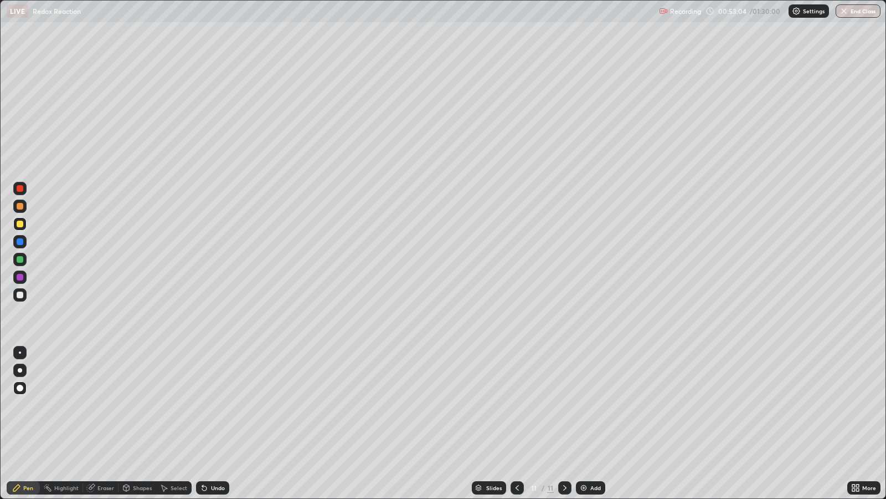
click at [23, 296] on div at bounding box center [19, 294] width 13 height 13
click at [19, 224] on div at bounding box center [20, 223] width 7 height 7
click at [22, 276] on div at bounding box center [20, 277] width 7 height 7
click at [18, 295] on div at bounding box center [20, 294] width 7 height 7
click at [21, 277] on div at bounding box center [20, 277] width 7 height 7
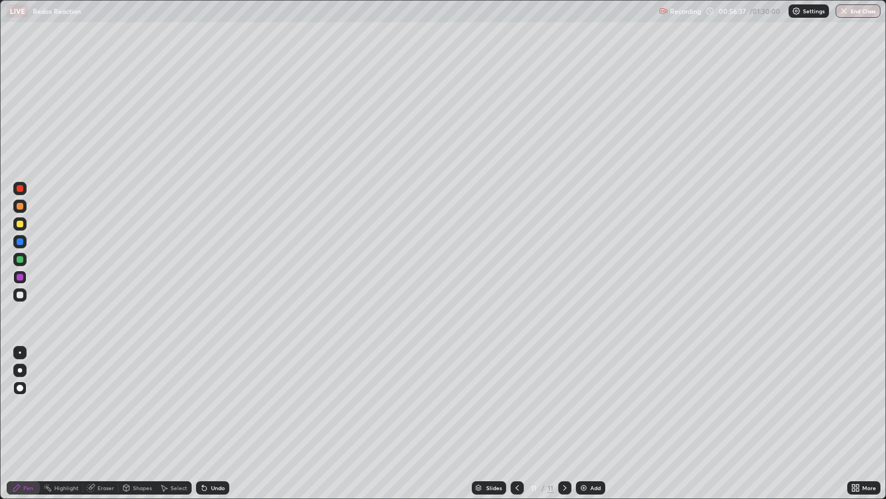
click at [19, 260] on div at bounding box center [20, 259] width 7 height 7
click at [596, 405] on div "Add" at bounding box center [595, 488] width 11 height 6
click at [516, 405] on icon at bounding box center [517, 487] width 9 height 9
click at [513, 405] on icon at bounding box center [517, 487] width 9 height 9
click at [563, 405] on icon at bounding box center [565, 487] width 9 height 9
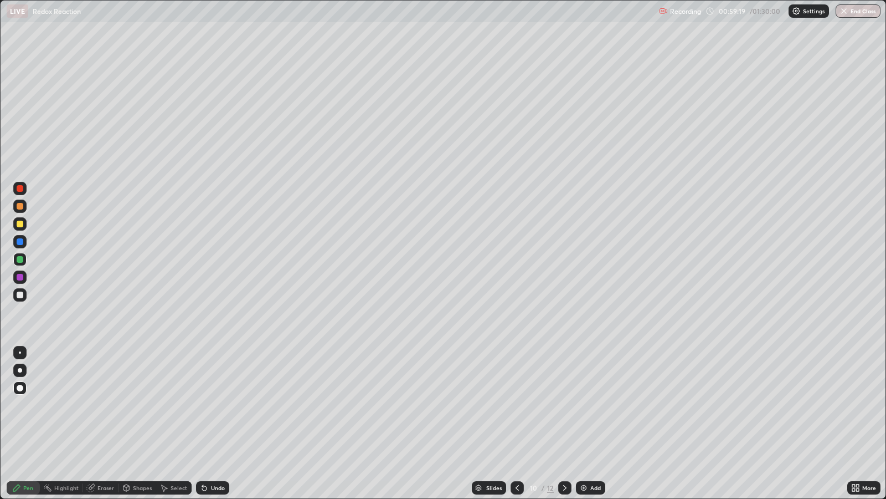
click at [563, 405] on icon at bounding box center [565, 487] width 9 height 9
click at [139, 405] on div "Shapes" at bounding box center [142, 488] width 19 height 6
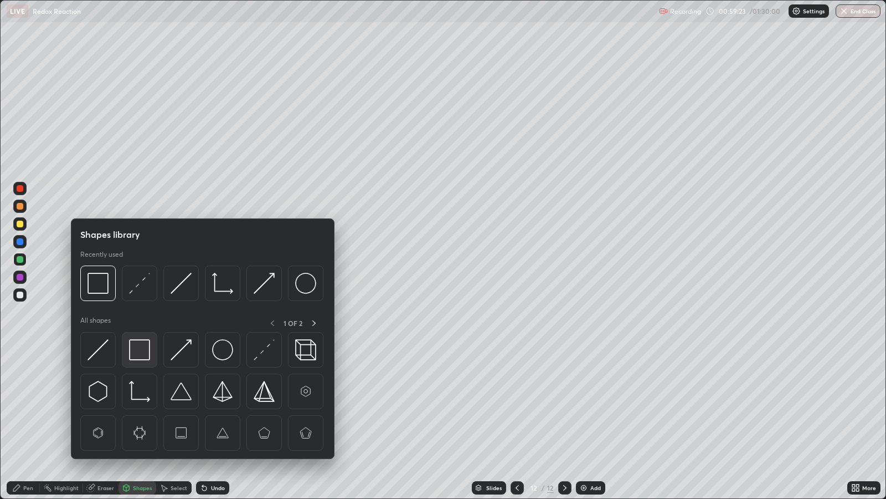
click at [141, 353] on img at bounding box center [139, 349] width 21 height 21
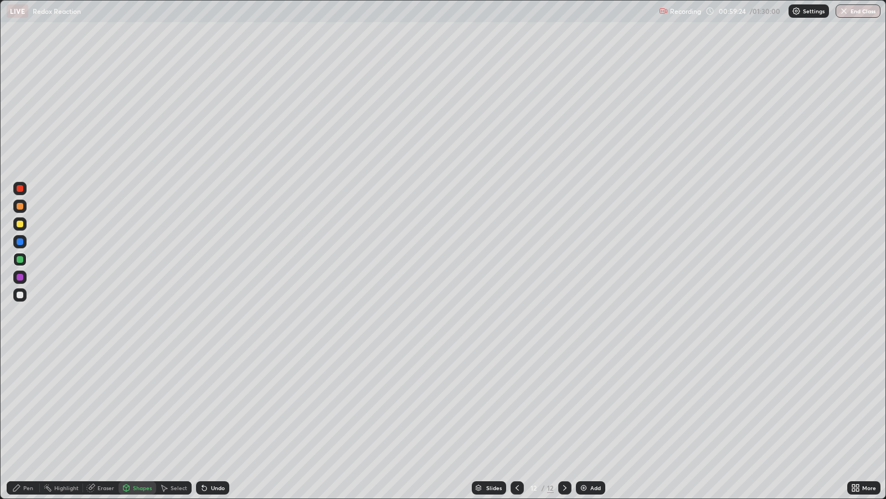
click at [22, 294] on div at bounding box center [20, 294] width 7 height 7
click at [19, 225] on div at bounding box center [20, 223] width 7 height 7
click at [22, 296] on div at bounding box center [20, 294] width 7 height 7
click at [30, 405] on div "Pen" at bounding box center [28, 488] width 10 height 6
click at [19, 224] on div at bounding box center [20, 223] width 7 height 7
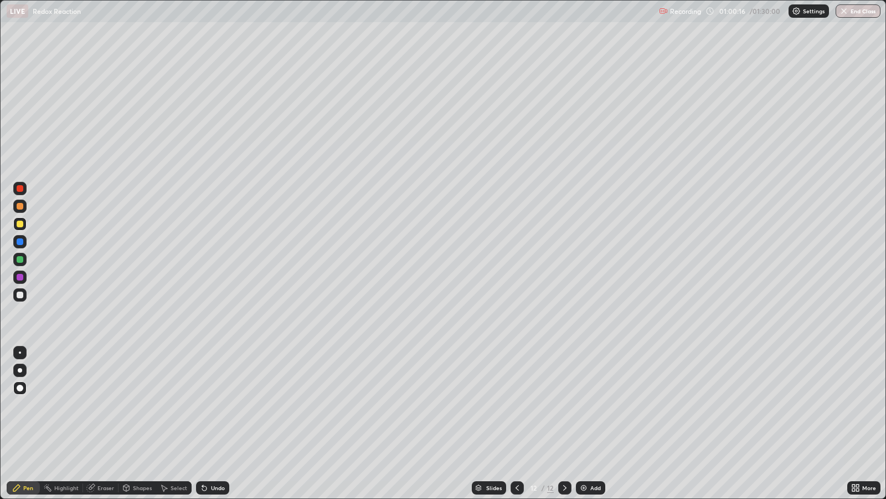
click at [20, 291] on div at bounding box center [20, 294] width 7 height 7
click at [21, 259] on div at bounding box center [20, 259] width 7 height 7
click at [104, 405] on div "Eraser" at bounding box center [105, 488] width 17 height 6
click at [29, 405] on div "Pen" at bounding box center [28, 488] width 10 height 6
click at [219, 405] on div "Undo" at bounding box center [218, 488] width 14 height 6
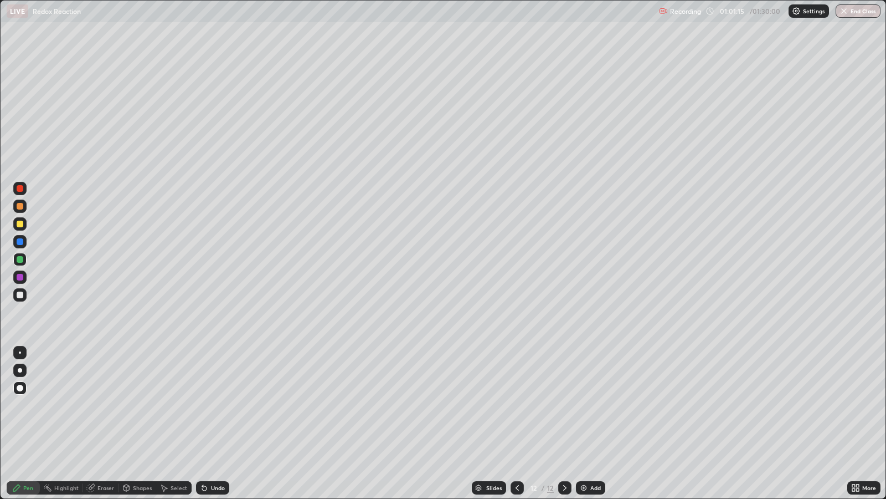
click at [213, 405] on div "Undo" at bounding box center [218, 488] width 14 height 6
click at [217, 405] on div "Undo" at bounding box center [218, 488] width 14 height 6
click at [211, 405] on div "Undo" at bounding box center [218, 488] width 14 height 6
click at [213, 405] on div "Undo" at bounding box center [218, 488] width 14 height 6
click at [211, 405] on div "Undo" at bounding box center [218, 488] width 14 height 6
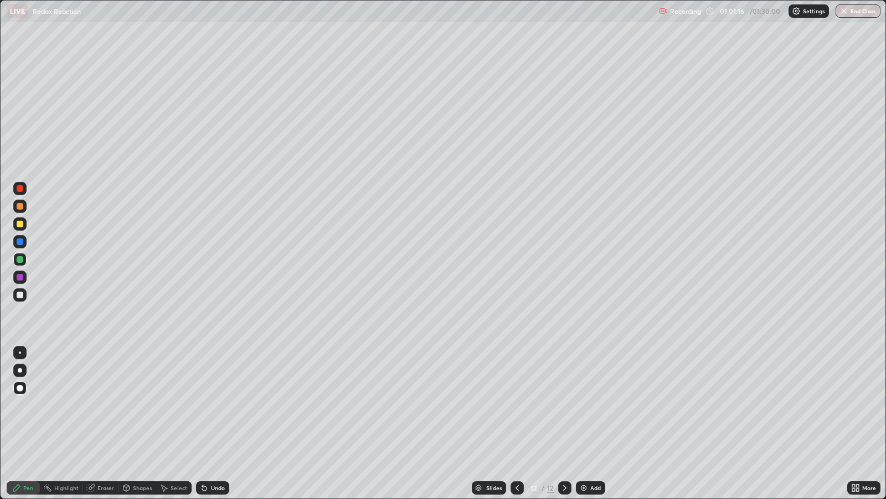
click at [213, 405] on div "Undo" at bounding box center [218, 488] width 14 height 6
click at [214, 405] on div "Undo" at bounding box center [218, 488] width 14 height 6
click at [216, 405] on div "Undo" at bounding box center [218, 488] width 14 height 6
click at [21, 294] on div at bounding box center [20, 294] width 7 height 7
click at [592, 405] on div "Add" at bounding box center [595, 488] width 11 height 6
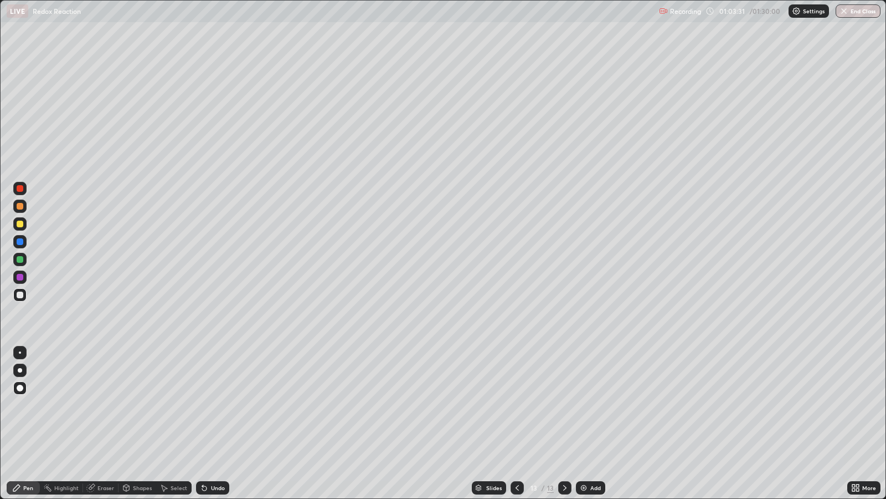
click at [140, 405] on div "Shapes" at bounding box center [142, 488] width 19 height 6
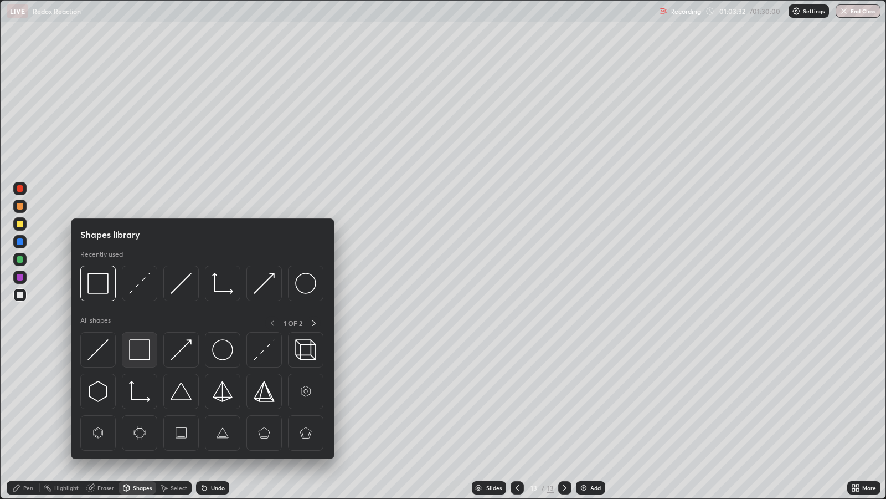
click at [143, 352] on img at bounding box center [139, 349] width 21 height 21
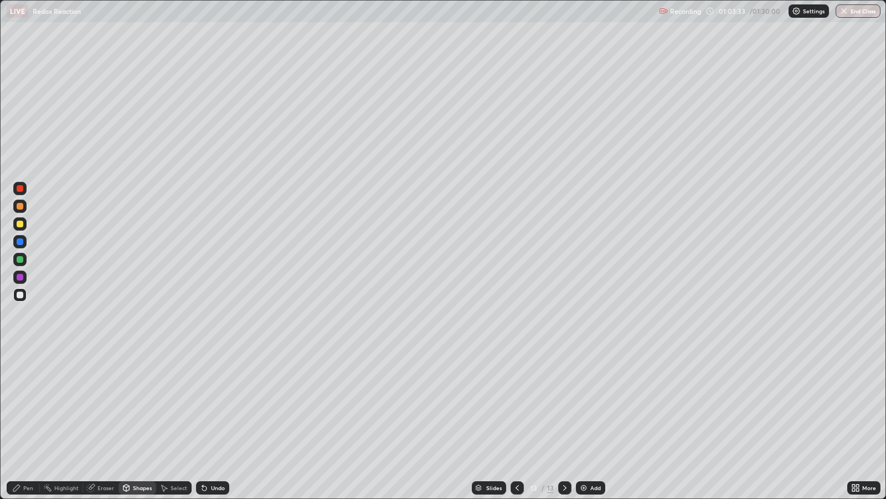
click at [20, 294] on div at bounding box center [20, 294] width 7 height 7
click at [216, 405] on div "Undo" at bounding box center [218, 488] width 14 height 6
click at [211, 405] on div "Undo" at bounding box center [218, 488] width 14 height 6
click at [26, 405] on div "Pen" at bounding box center [28, 488] width 10 height 6
click at [18, 222] on div at bounding box center [20, 223] width 7 height 7
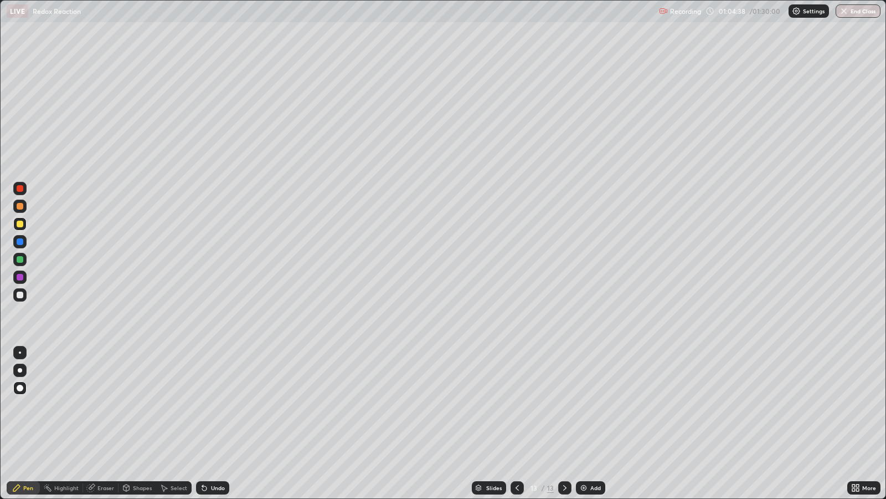
click at [23, 274] on div at bounding box center [19, 276] width 13 height 13
click at [19, 261] on div at bounding box center [20, 259] width 7 height 7
click at [22, 275] on div at bounding box center [20, 277] width 7 height 7
click at [19, 259] on div at bounding box center [20, 259] width 7 height 7
click at [20, 224] on div at bounding box center [20, 223] width 7 height 7
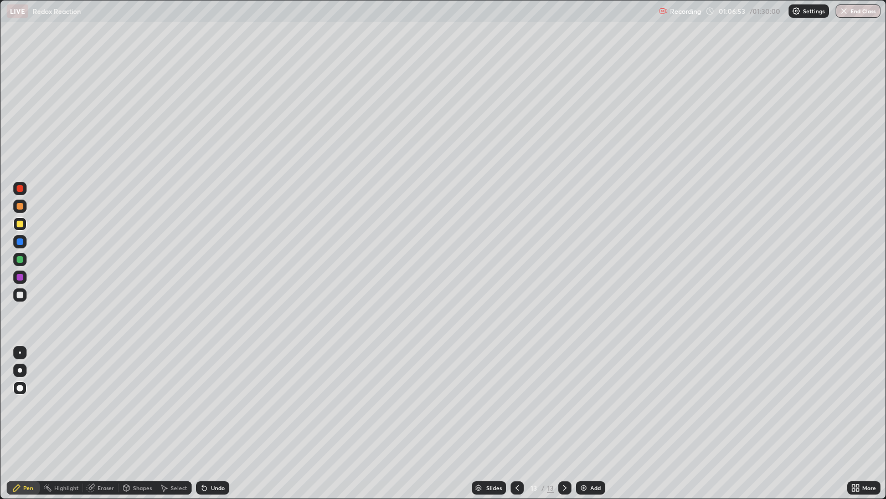
click at [19, 274] on div at bounding box center [20, 277] width 7 height 7
click at [210, 405] on div "Undo" at bounding box center [212, 487] width 33 height 13
click at [202, 405] on icon at bounding box center [204, 488] width 4 height 4
click at [20, 224] on div at bounding box center [20, 223] width 7 height 7
click at [24, 258] on div at bounding box center [19, 259] width 13 height 13
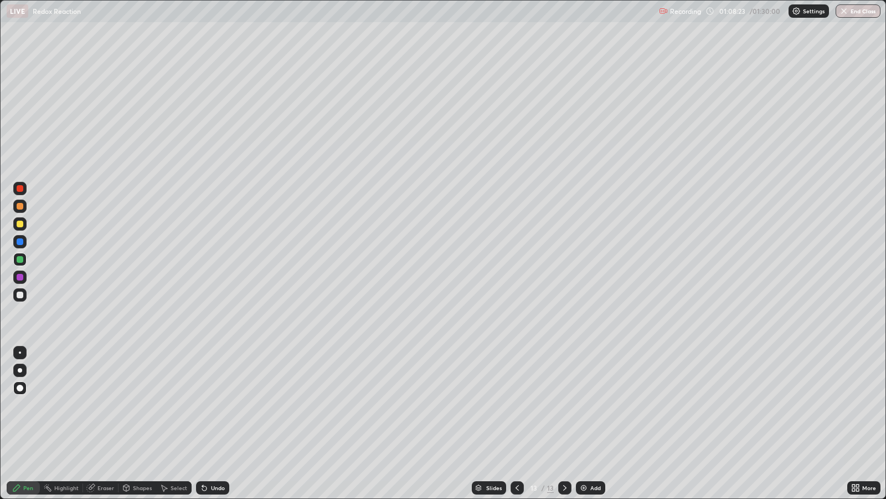
click at [22, 278] on div at bounding box center [20, 277] width 7 height 7
click at [19, 291] on div at bounding box center [20, 294] width 7 height 7
click at [22, 224] on div at bounding box center [20, 223] width 7 height 7
click at [20, 294] on div at bounding box center [20, 294] width 7 height 7
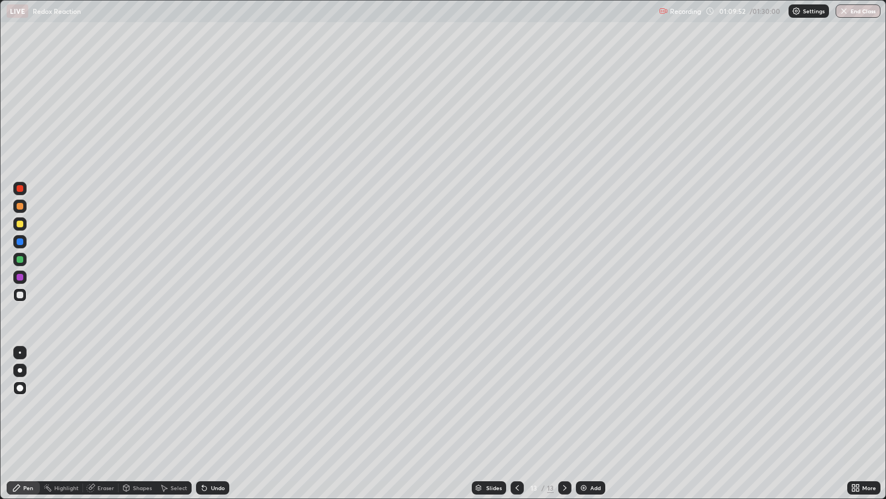
click at [22, 222] on div at bounding box center [20, 223] width 7 height 7
click at [19, 261] on div at bounding box center [20, 259] width 7 height 7
click at [595, 405] on div "Add" at bounding box center [595, 488] width 11 height 6
click at [145, 405] on div "Shapes" at bounding box center [142, 488] width 19 height 6
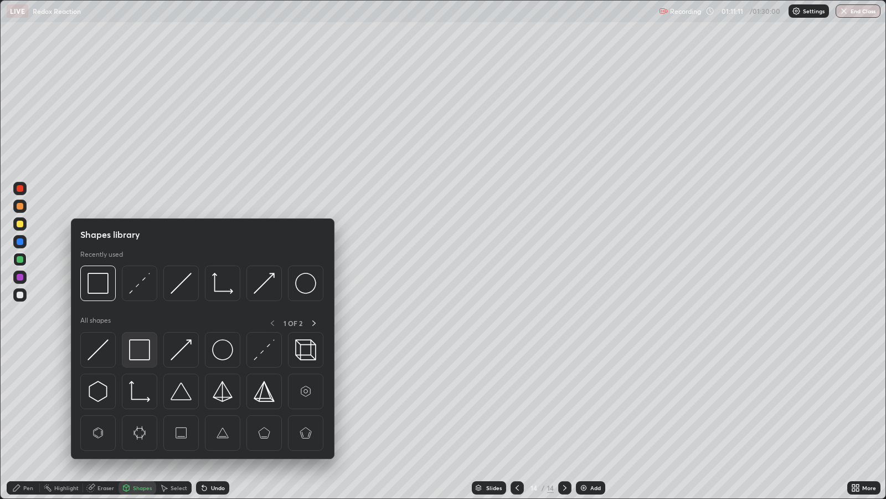
click at [147, 349] on img at bounding box center [139, 349] width 21 height 21
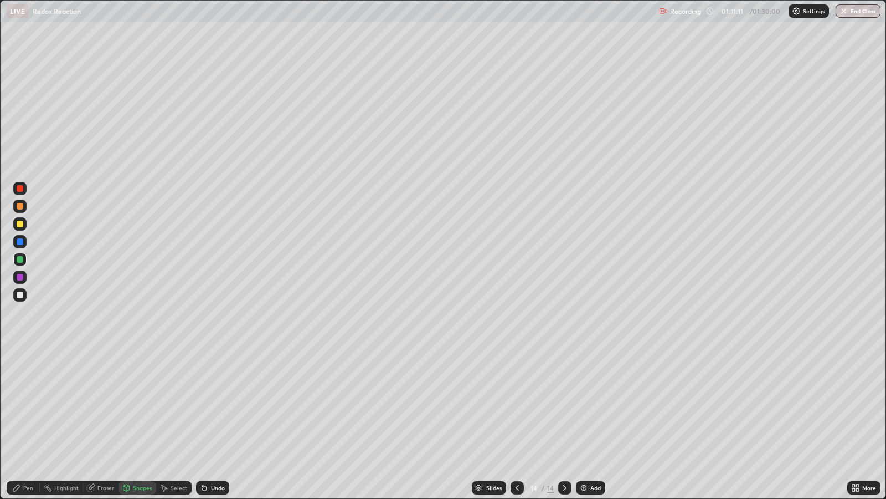
click at [23, 296] on div at bounding box center [19, 294] width 13 height 13
click at [29, 405] on div "Pen" at bounding box center [28, 488] width 10 height 6
click at [23, 294] on div at bounding box center [20, 294] width 7 height 7
click at [20, 278] on div at bounding box center [20, 277] width 7 height 7
click at [22, 225] on div at bounding box center [20, 223] width 7 height 7
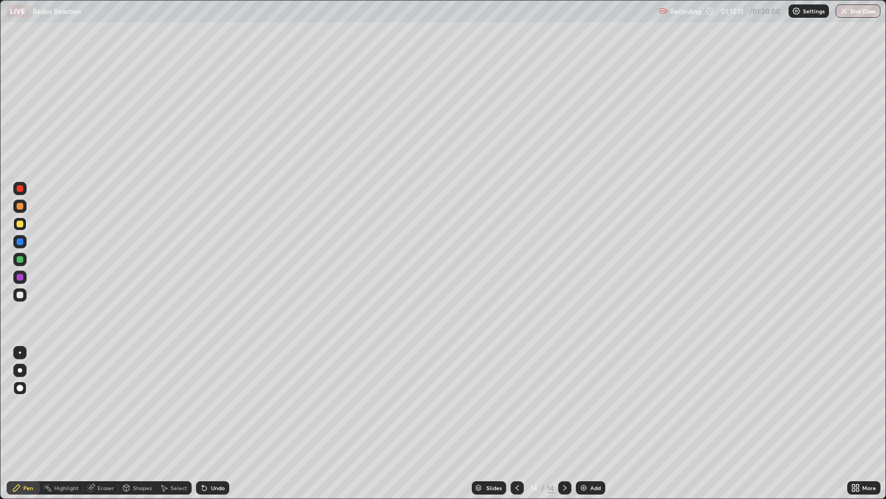
click at [102, 405] on div "Eraser" at bounding box center [105, 488] width 17 height 6
click at [23, 405] on div "Pen" at bounding box center [28, 488] width 10 height 6
click at [19, 258] on div at bounding box center [20, 259] width 7 height 7
click at [22, 294] on div at bounding box center [20, 294] width 7 height 7
click at [584, 405] on img at bounding box center [583, 487] width 9 height 9
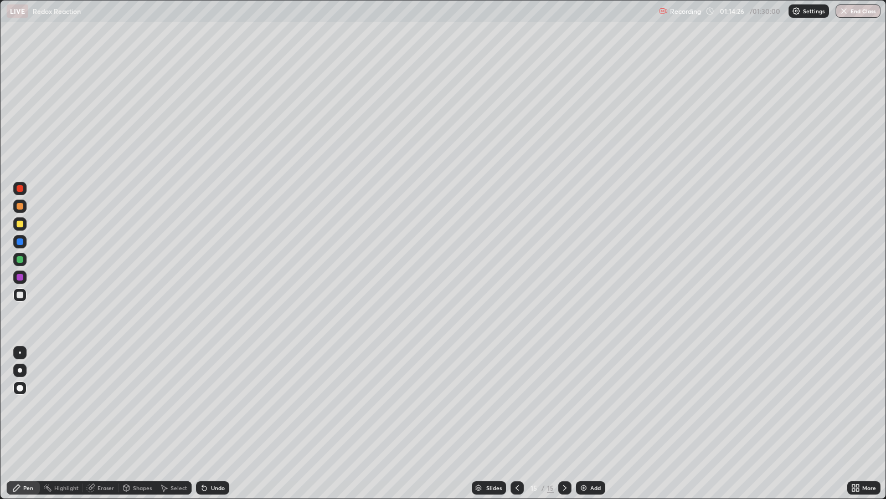
click at [216, 405] on div "Undo" at bounding box center [218, 488] width 14 height 6
click at [215, 405] on div "Undo" at bounding box center [218, 488] width 14 height 6
click at [213, 405] on div "Undo" at bounding box center [218, 488] width 14 height 6
click at [865, 11] on button "End Class" at bounding box center [859, 10] width 44 height 13
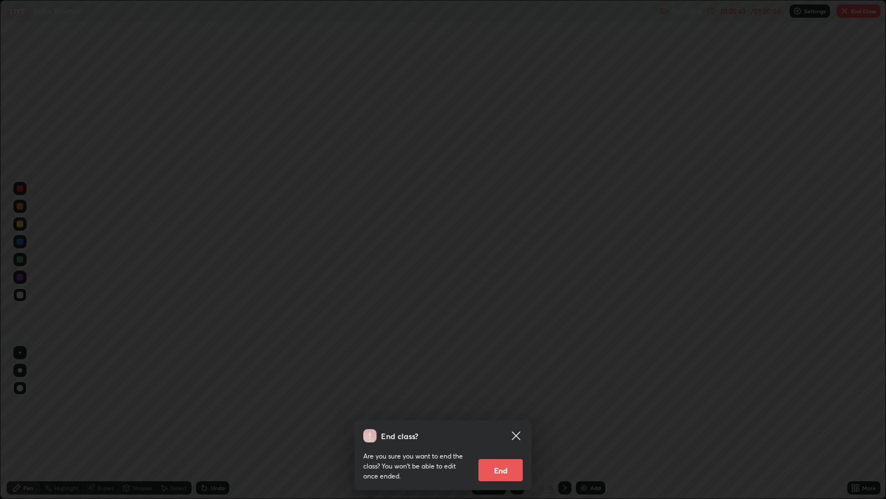
click at [501, 405] on button "End" at bounding box center [501, 470] width 44 height 22
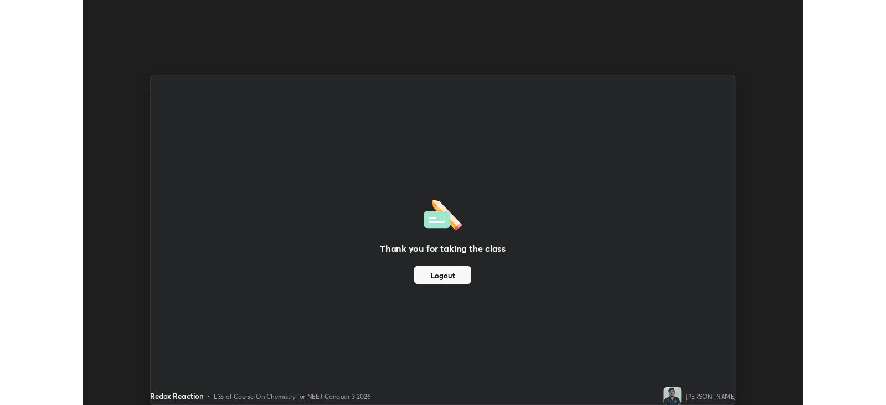
scroll to position [54988, 54506]
